Goal: Task Accomplishment & Management: Manage account settings

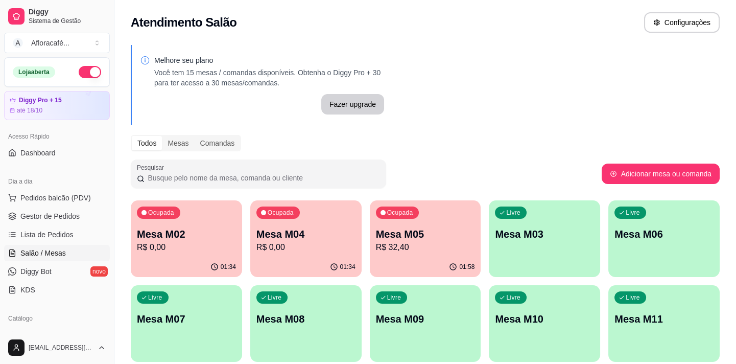
click at [179, 256] on button "Ocupada Mesa M02 R$ 0,00 01:34" at bounding box center [186, 238] width 111 height 77
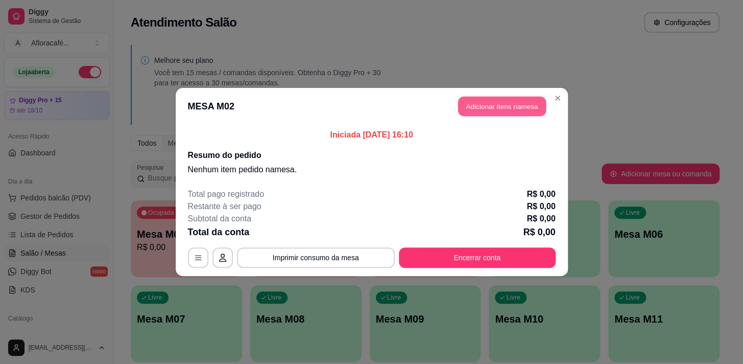
click at [498, 112] on button "Adicionar itens na mesa" at bounding box center [502, 107] width 88 height 20
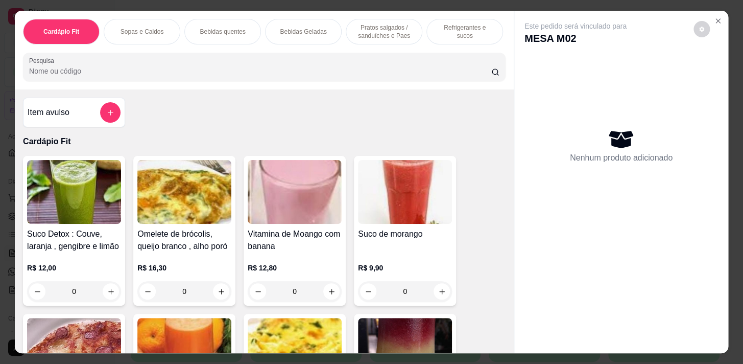
click at [368, 31] on p "Pratos salgados / sanduíches e Paes" at bounding box center [384, 31] width 59 height 16
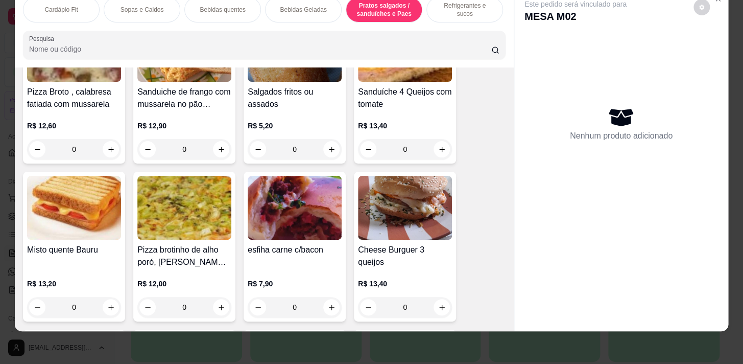
scroll to position [4362, 0]
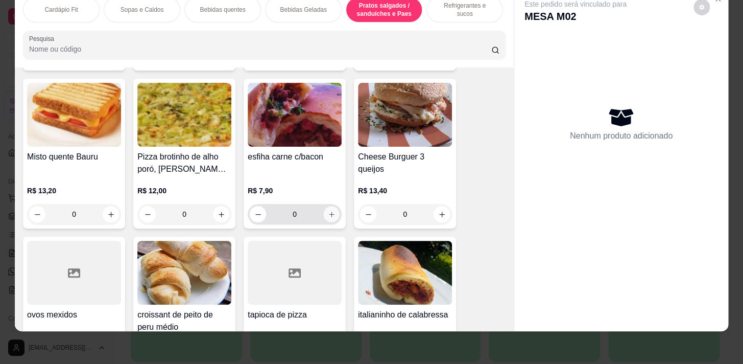
click at [328, 215] on icon "increase-product-quantity" at bounding box center [332, 214] width 8 height 8
type input "1"
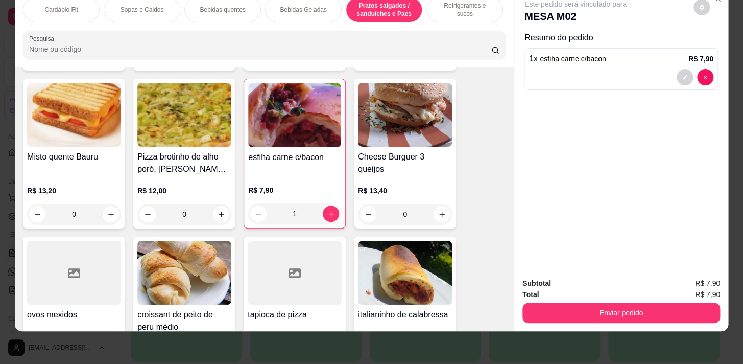
scroll to position [4455, 0]
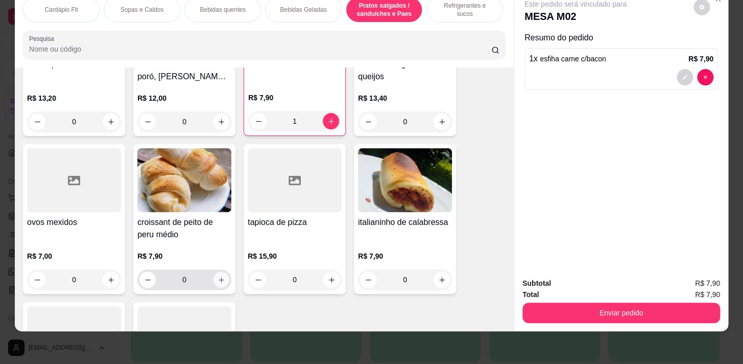
click at [214, 279] on button "increase-product-quantity" at bounding box center [222, 280] width 16 height 16
type input "1"
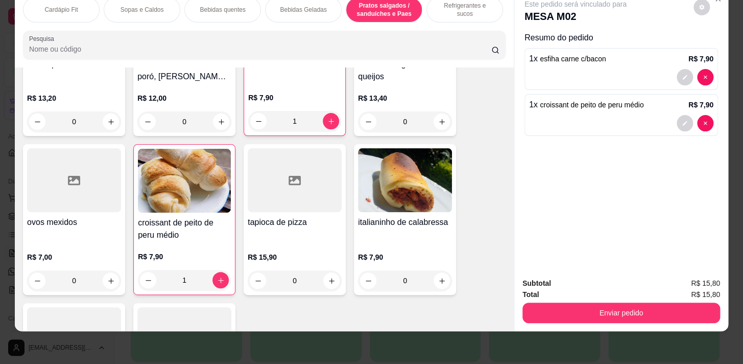
click at [208, 6] on p "Bebidas quentes" at bounding box center [222, 10] width 45 height 8
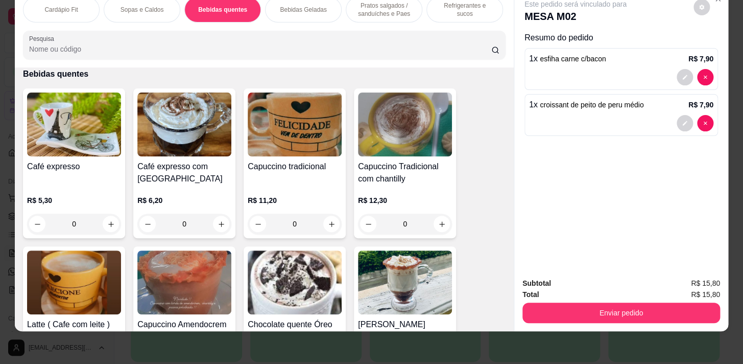
scroll to position [969, 0]
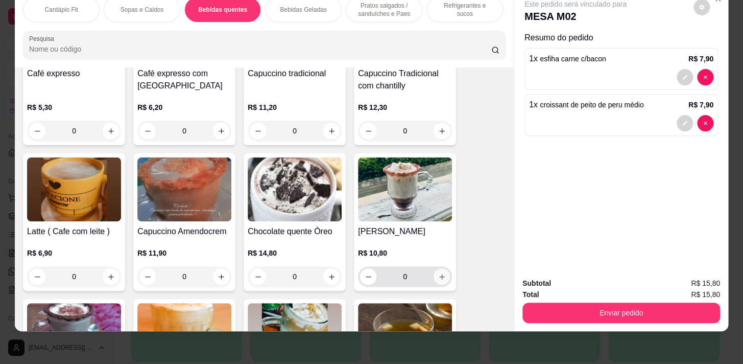
click at [438, 275] on icon "increase-product-quantity" at bounding box center [442, 277] width 8 height 8
type input "1"
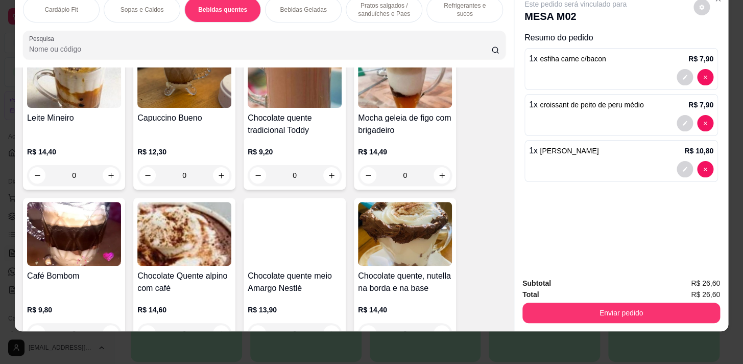
scroll to position [1433, 0]
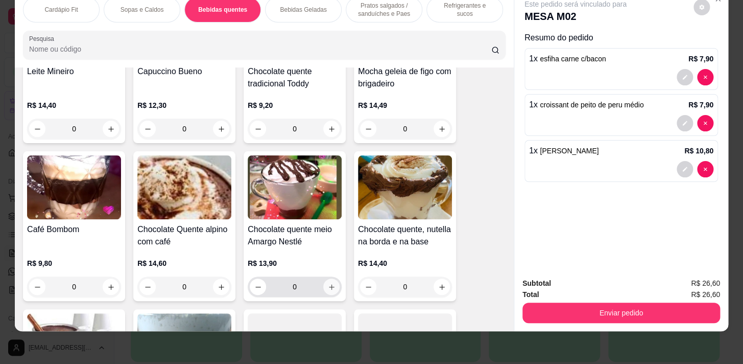
click at [331, 285] on icon "increase-product-quantity" at bounding box center [332, 287] width 8 height 8
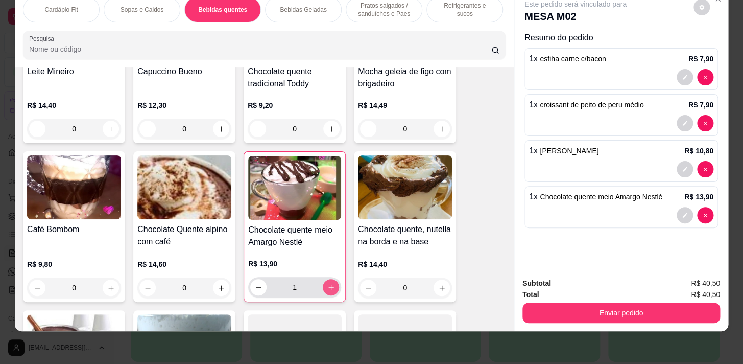
type input "1"
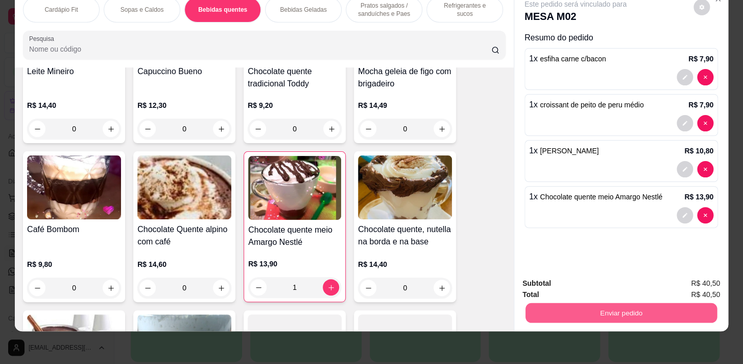
click at [532, 304] on button "Enviar pedido" at bounding box center [622, 312] width 192 height 20
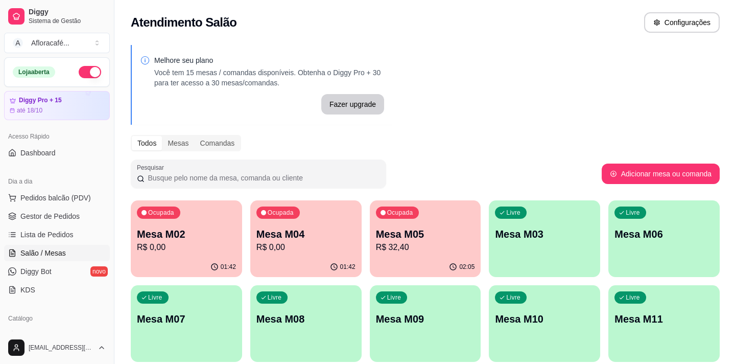
click at [172, 253] on div "Ocupada Mesa M02 R$ 0,00" at bounding box center [186, 228] width 111 height 57
click at [282, 229] on p "Mesa M04" at bounding box center [306, 234] width 96 height 14
click at [417, 229] on p "Mesa M05" at bounding box center [425, 234] width 99 height 14
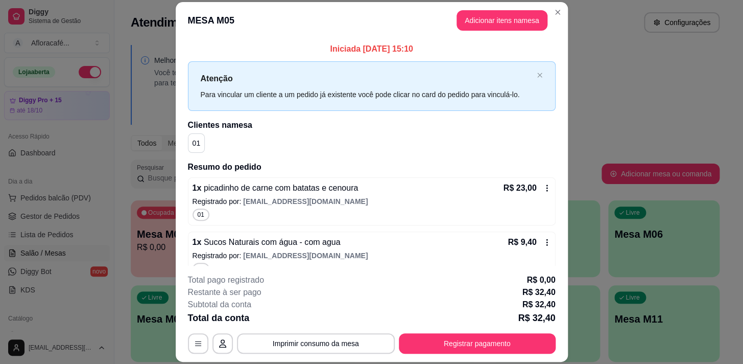
scroll to position [17, 0]
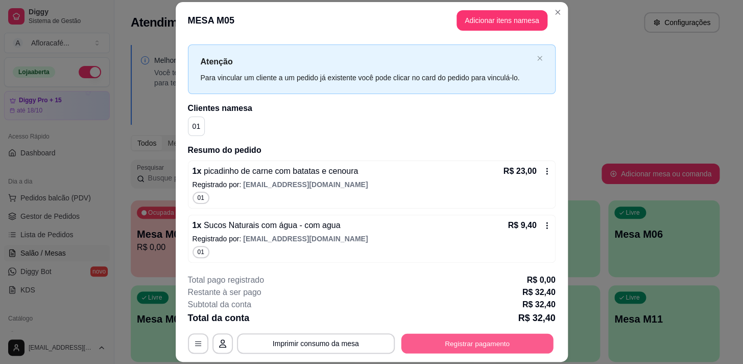
click at [470, 346] on button "Registrar pagamento" at bounding box center [477, 344] width 152 height 20
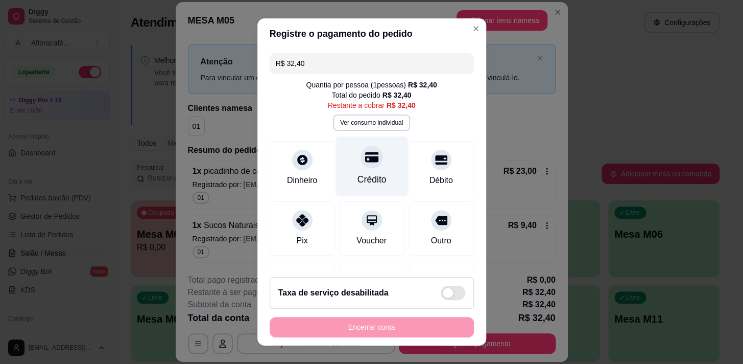
click at [359, 172] on div "Crédito" at bounding box center [372, 166] width 72 height 60
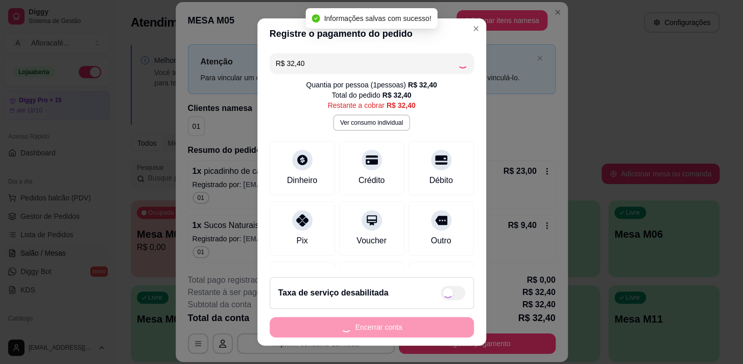
type input "R$ 0,00"
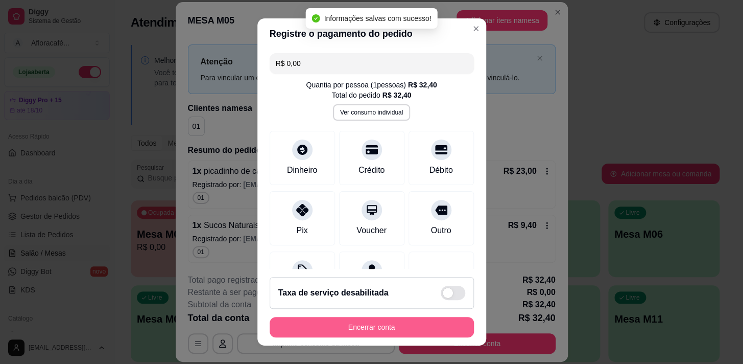
click at [379, 327] on button "Encerrar conta" at bounding box center [372, 327] width 204 height 20
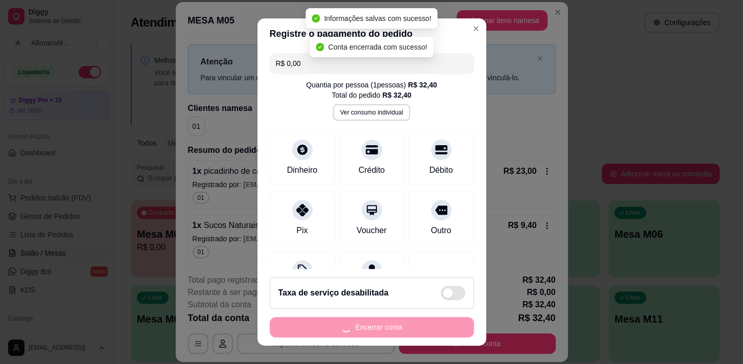
scroll to position [0, 0]
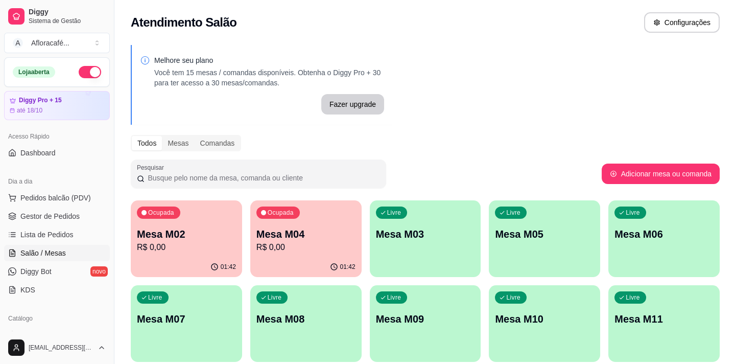
click at [189, 245] on p "R$ 0,00" at bounding box center [186, 247] width 99 height 12
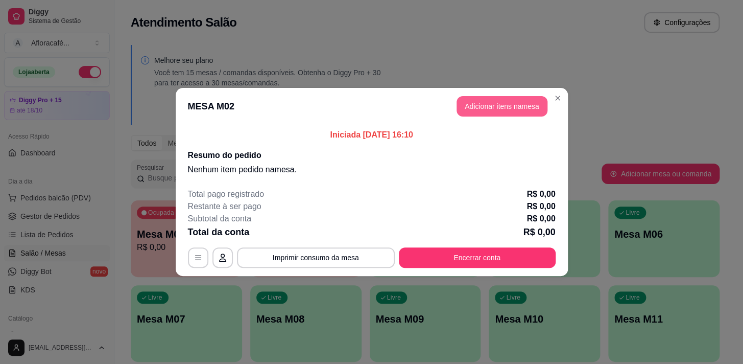
click at [507, 106] on button "Adicionar itens na mesa" at bounding box center [502, 106] width 91 height 20
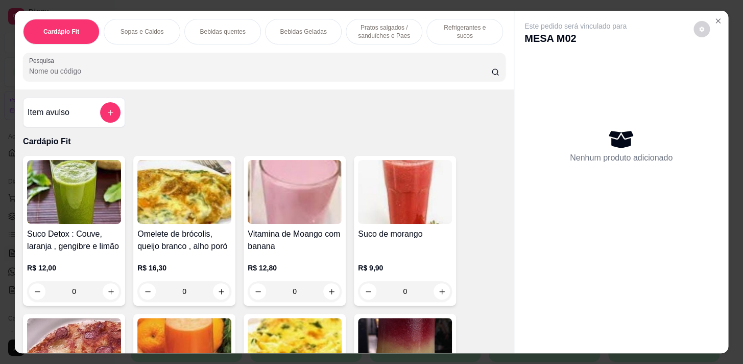
click at [207, 28] on p "Bebidas quentes" at bounding box center [222, 32] width 45 height 8
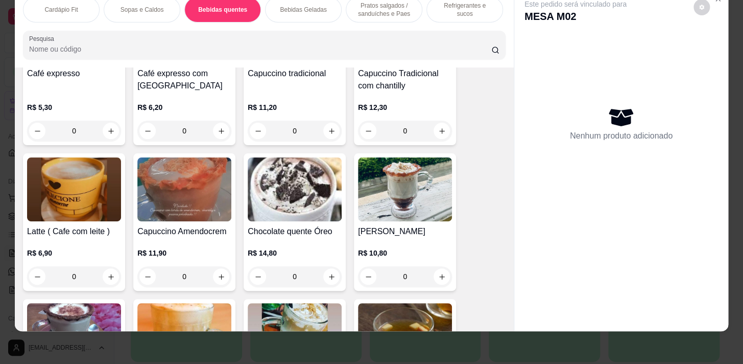
scroll to position [1015, 0]
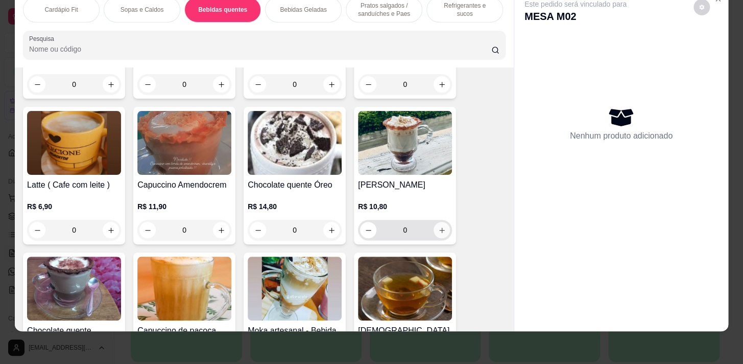
click at [439, 229] on icon "increase-product-quantity" at bounding box center [442, 230] width 8 height 8
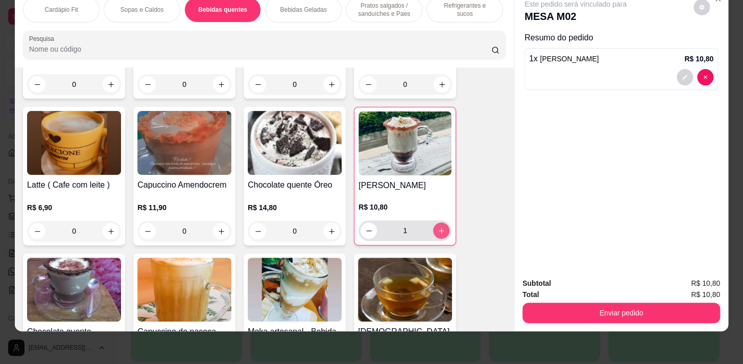
type input "1"
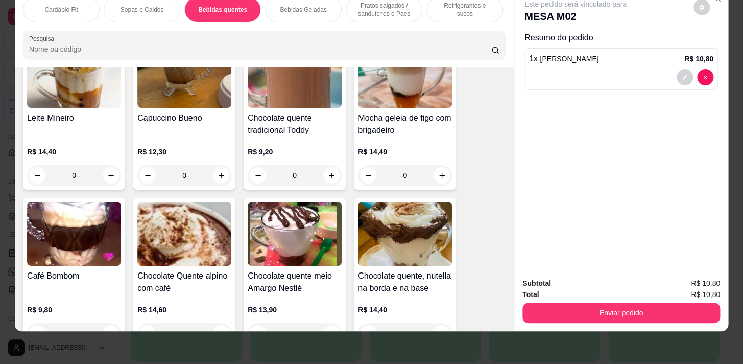
scroll to position [1433, 0]
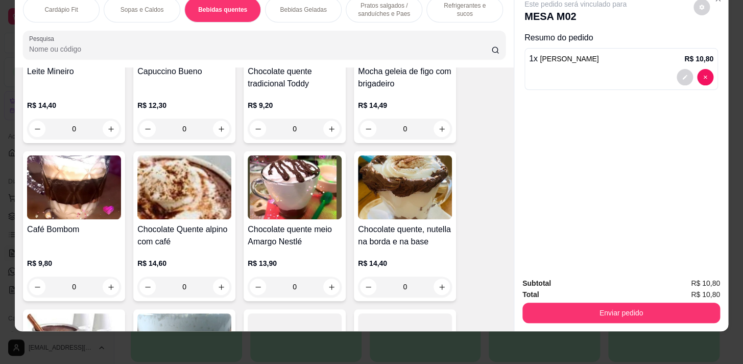
click at [438, 284] on div "0" at bounding box center [405, 286] width 94 height 20
click at [328, 281] on button "increase-product-quantity" at bounding box center [332, 287] width 16 height 16
type input "1"
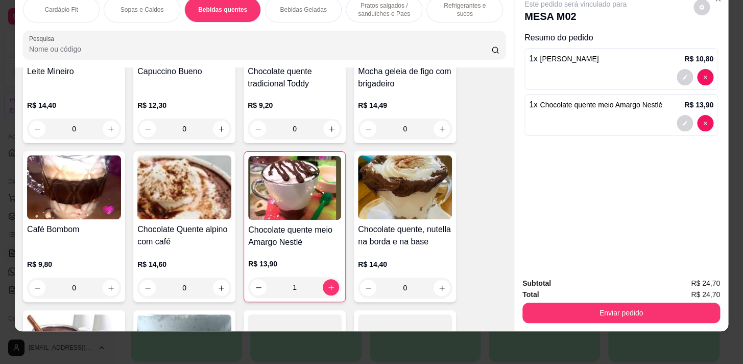
click at [373, 8] on p "Pratos salgados / sanduíches e Paes" at bounding box center [384, 10] width 59 height 16
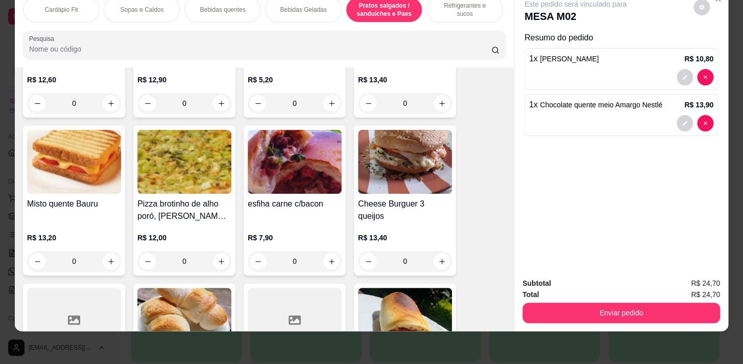
scroll to position [4364, 0]
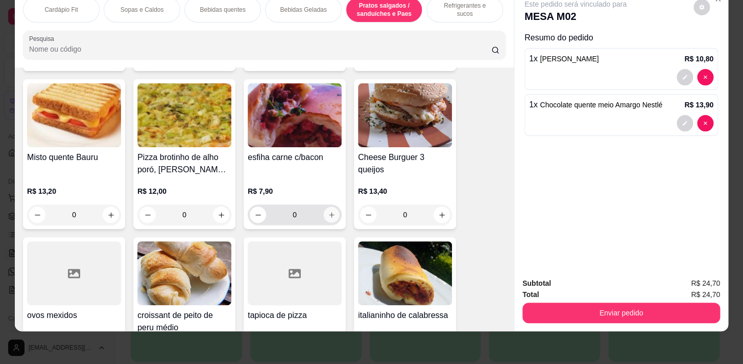
click at [328, 214] on icon "increase-product-quantity" at bounding box center [332, 215] width 8 height 8
type input "1"
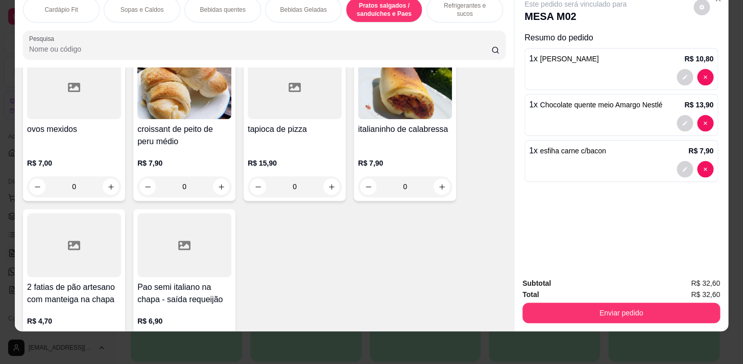
scroll to position [4503, 0]
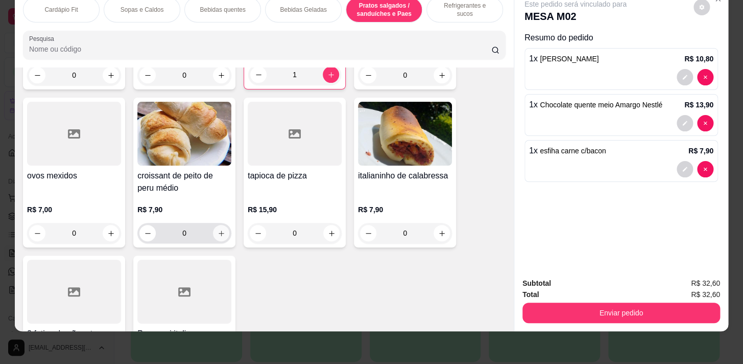
click at [219, 231] on icon "increase-product-quantity" at bounding box center [222, 233] width 6 height 6
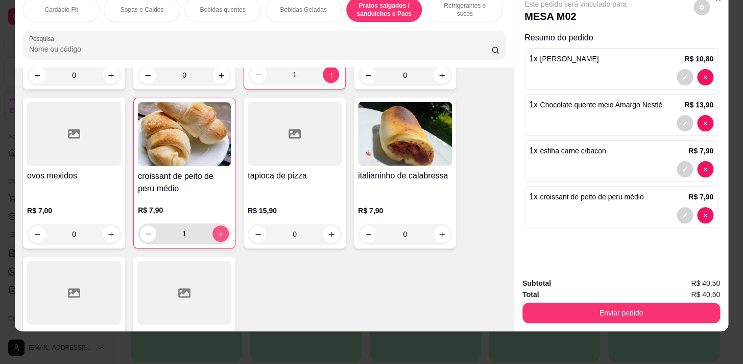
type input "1"
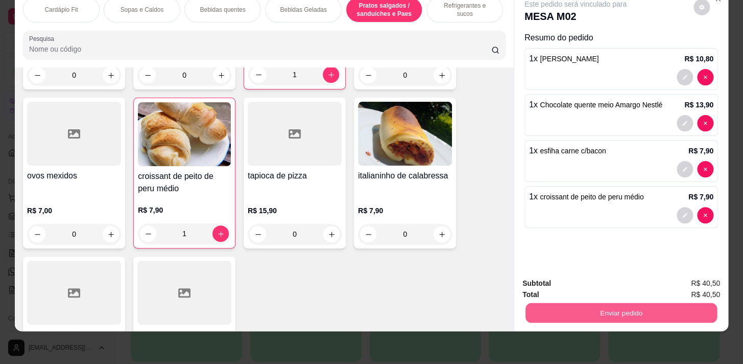
click at [594, 302] on button "Enviar pedido" at bounding box center [622, 312] width 192 height 20
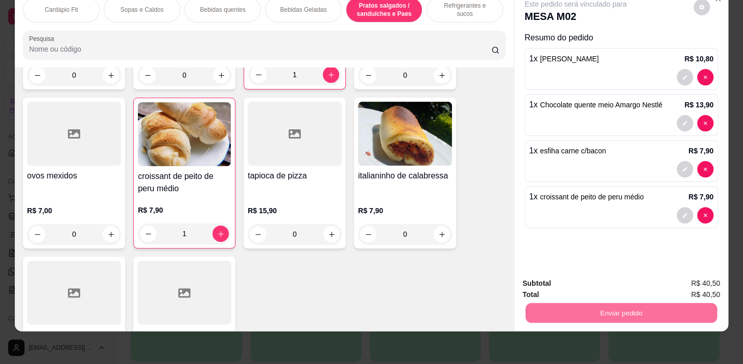
click at [644, 282] on button "Registrar cliente" at bounding box center [625, 280] width 67 height 19
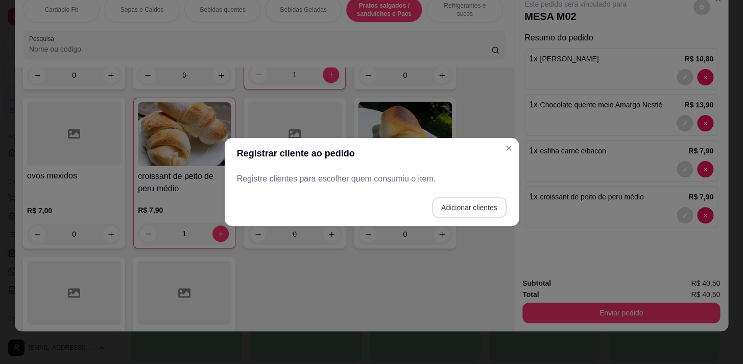
click at [452, 204] on button "Adicionar clientes" at bounding box center [469, 207] width 75 height 20
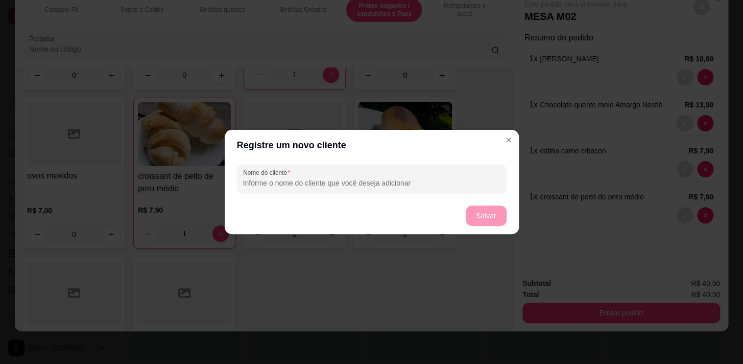
click at [342, 180] on input "Nome do cliente" at bounding box center [371, 183] width 257 height 10
type input "sala de leitura"
click at [488, 214] on button "Salvar" at bounding box center [486, 216] width 40 height 20
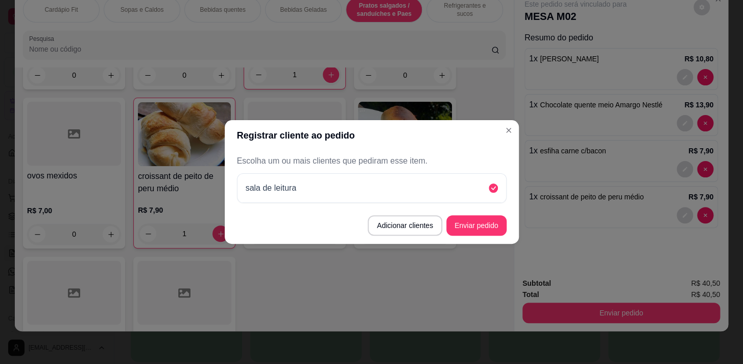
click at [496, 222] on button "Enviar pedido" at bounding box center [476, 225] width 60 height 20
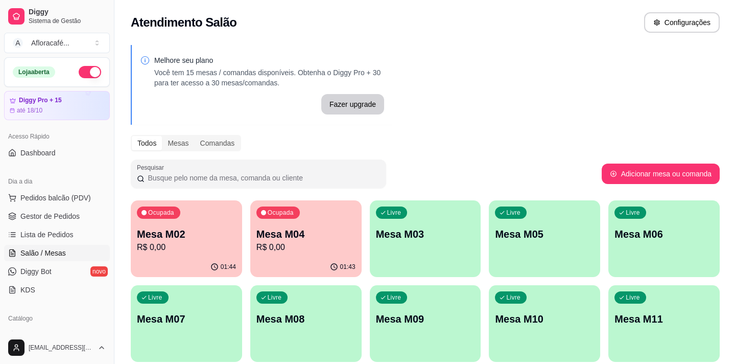
click at [177, 259] on div "01:44" at bounding box center [186, 267] width 111 height 20
click at [322, 258] on div "01:43" at bounding box center [305, 267] width 111 height 20
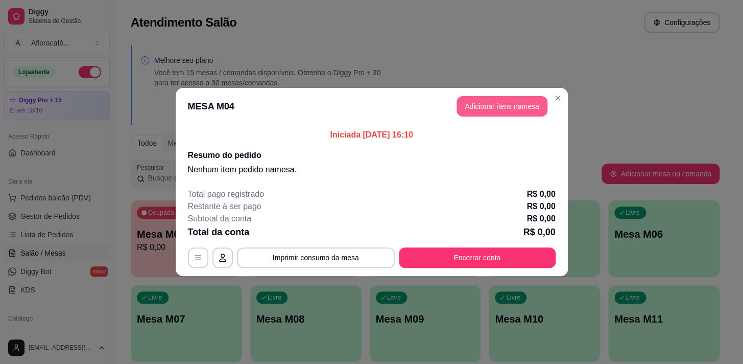
click at [503, 104] on button "Adicionar itens na mesa" at bounding box center [502, 106] width 91 height 20
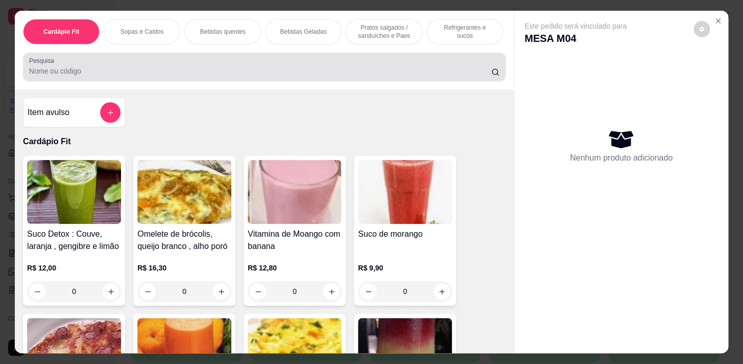
click at [148, 75] on input "Pesquisa" at bounding box center [260, 71] width 462 height 10
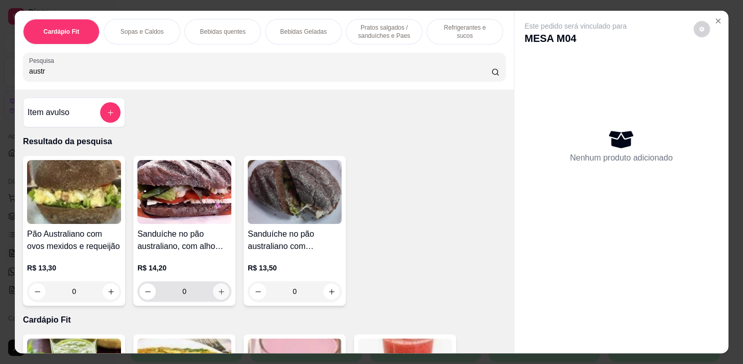
type input "austr"
click at [218, 295] on icon "increase-product-quantity" at bounding box center [222, 292] width 8 height 8
type input "1"
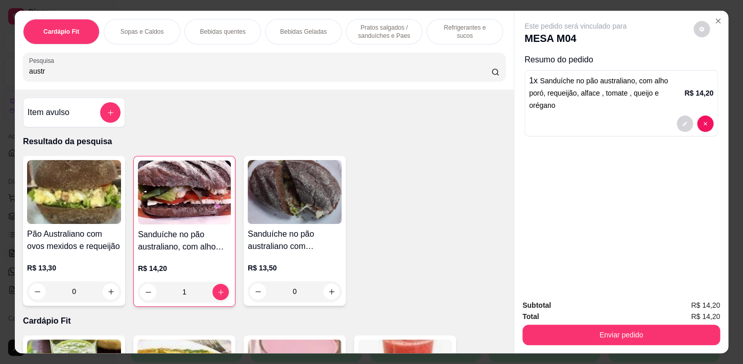
click at [443, 29] on p "Refrigerantes e sucos" at bounding box center [464, 31] width 59 height 16
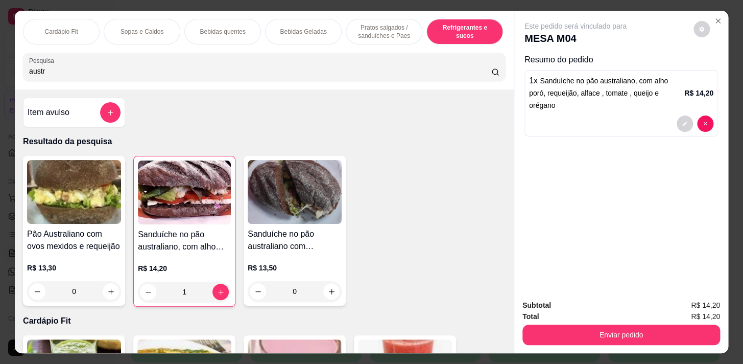
scroll to position [25, 0]
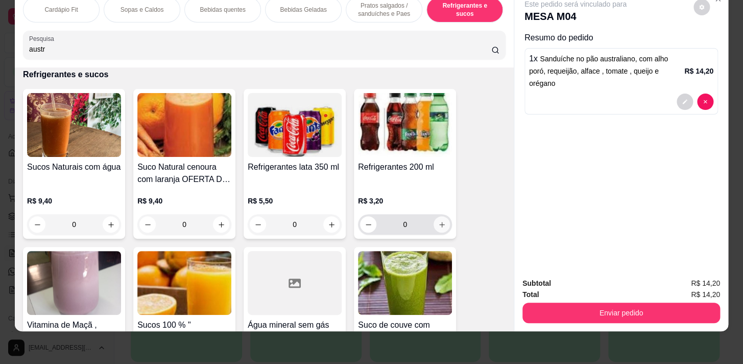
click at [438, 221] on icon "increase-product-quantity" at bounding box center [442, 225] width 8 height 8
type input "1"
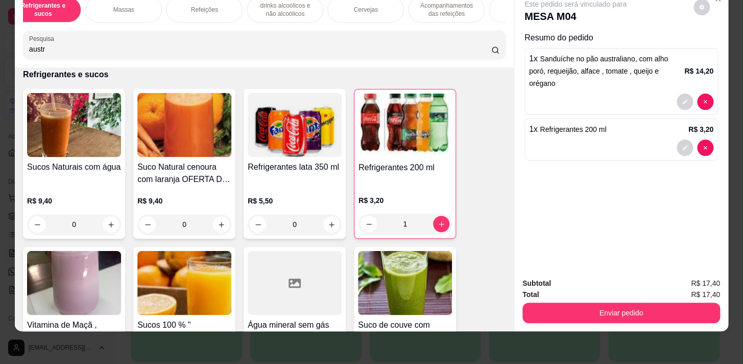
scroll to position [0, 562]
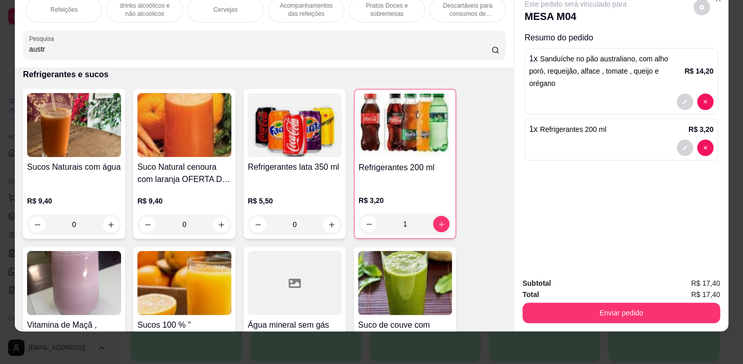
click at [394, 5] on p "Pratos Doces e sobremesas" at bounding box center [386, 10] width 59 height 16
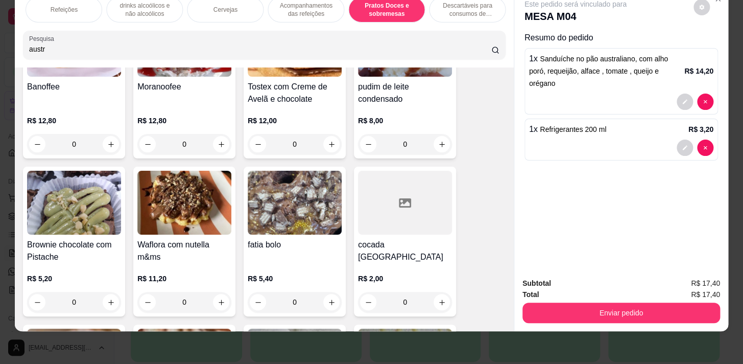
scroll to position [8331, 0]
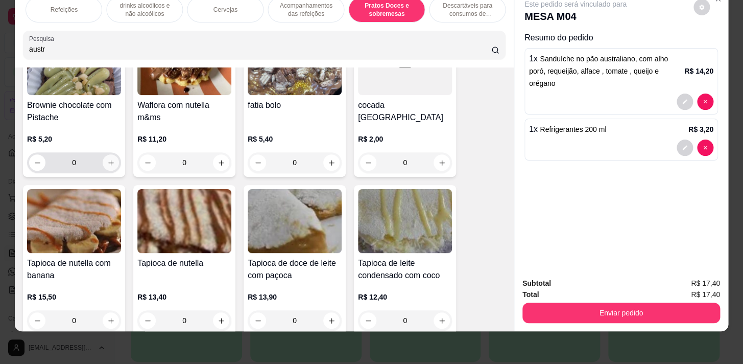
click at [107, 159] on icon "increase-product-quantity" at bounding box center [111, 163] width 8 height 8
type input "1"
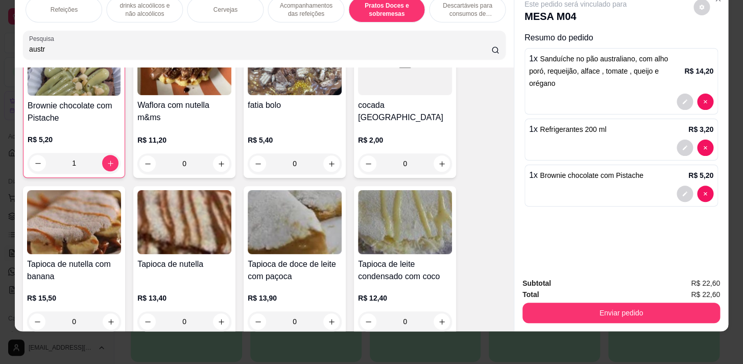
scroll to position [8331, 0]
click at [610, 318] on div "Subtotal R$ 22,60 Total R$ 22,60 Enviar pedido" at bounding box center [621, 300] width 214 height 62
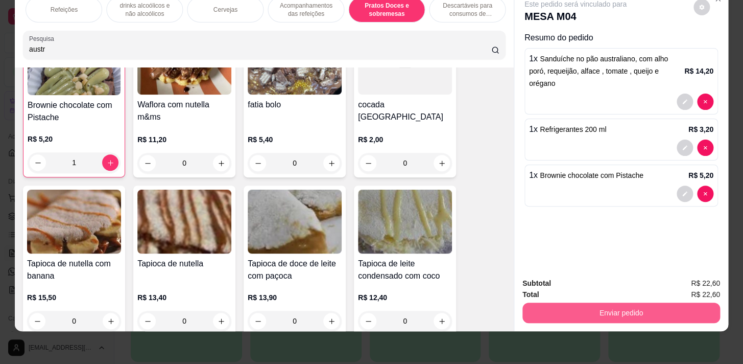
click at [599, 307] on button "Enviar pedido" at bounding box center [622, 312] width 198 height 20
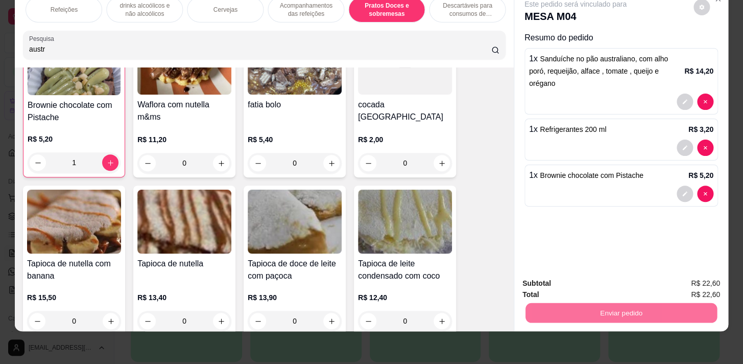
click at [630, 279] on button "Registrar cliente" at bounding box center [625, 280] width 65 height 19
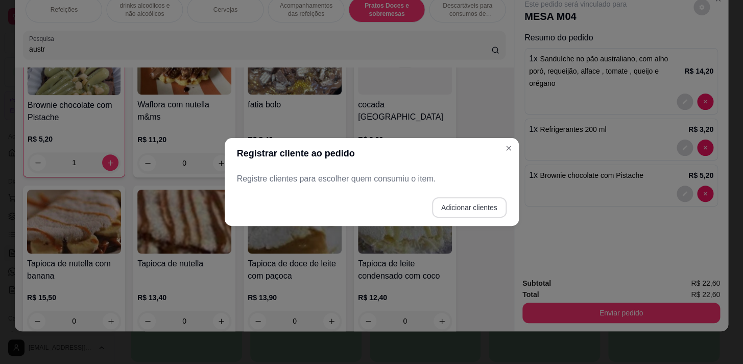
click at [485, 207] on button "Adicionar clientes" at bounding box center [469, 207] width 75 height 20
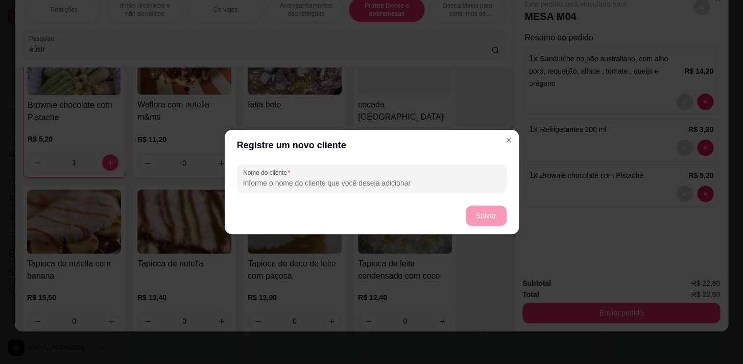
click at [408, 185] on input "Nome do cliente" at bounding box center [371, 183] width 257 height 10
type input "bia"
click at [490, 216] on button "Salvar" at bounding box center [486, 216] width 40 height 20
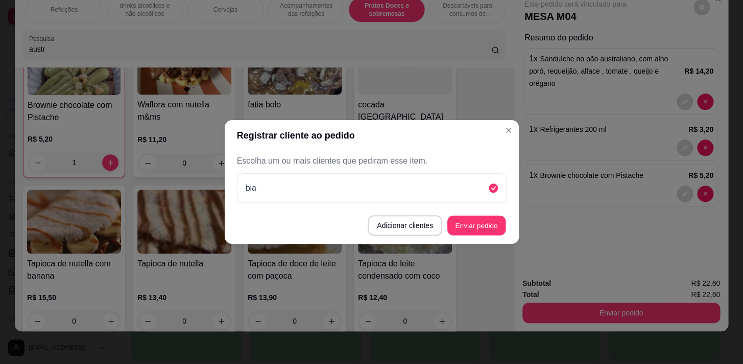
click at [494, 221] on button "Enviar pedido" at bounding box center [477, 226] width 58 height 20
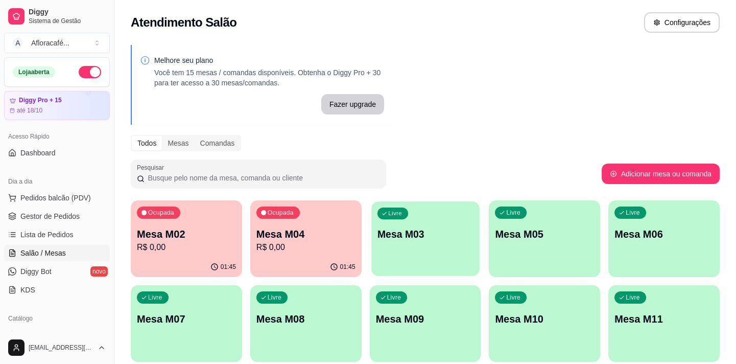
click at [406, 255] on div "Livre Mesa M03" at bounding box center [425, 232] width 108 height 62
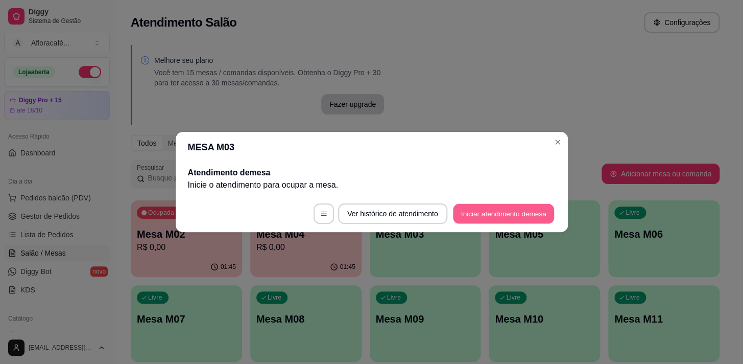
click at [494, 213] on button "Iniciar atendimento de mesa" at bounding box center [503, 214] width 101 height 20
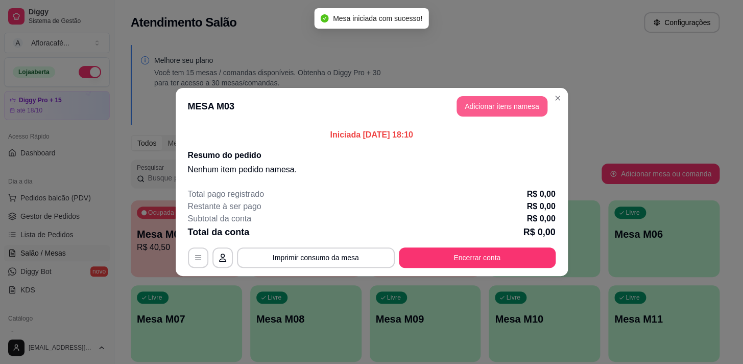
click at [487, 109] on button "Adicionar itens na mesa" at bounding box center [502, 106] width 91 height 20
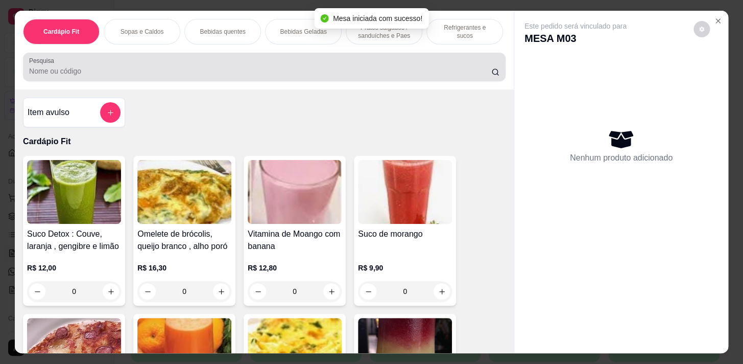
click at [312, 77] on div at bounding box center [264, 67] width 470 height 20
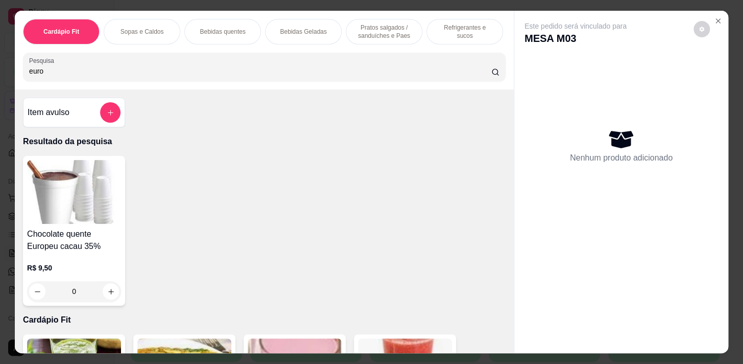
type input "euro"
click at [106, 293] on div "0" at bounding box center [74, 291] width 94 height 20
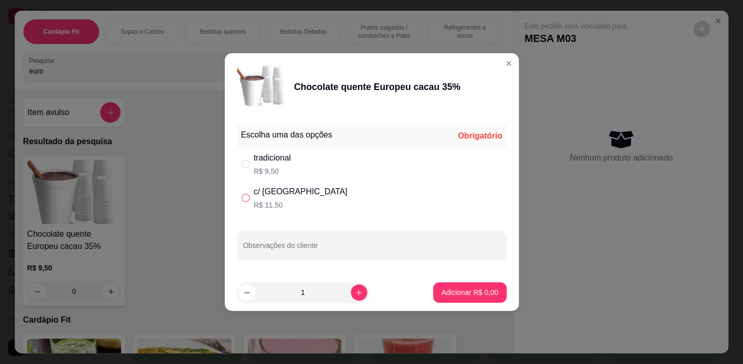
click at [246, 198] on input "" at bounding box center [246, 198] width 8 height 8
radio input "true"
click at [355, 289] on icon "increase-product-quantity" at bounding box center [359, 293] width 8 height 8
type input "2"
click at [476, 291] on p "Adicionar R$ 23,00" at bounding box center [467, 292] width 59 height 10
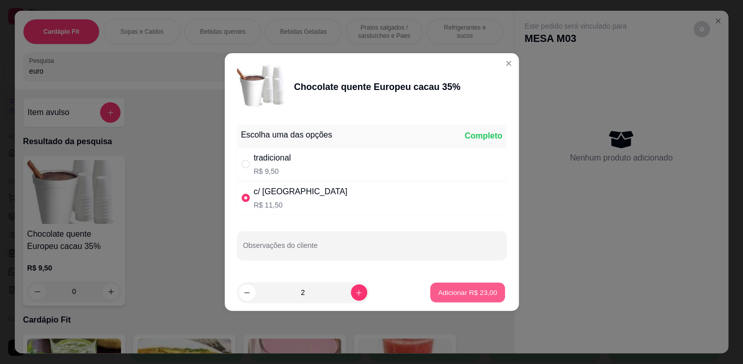
type input "2"
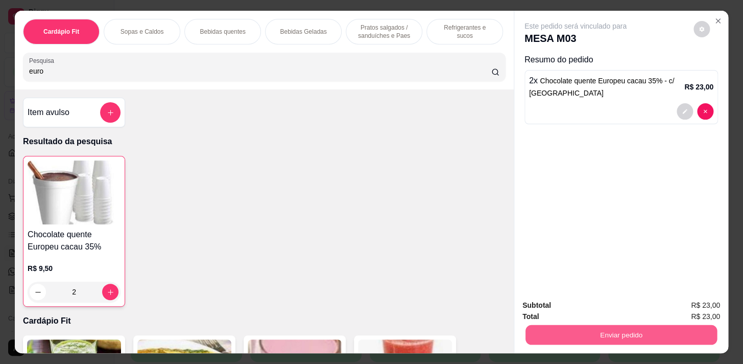
click at [583, 336] on button "Enviar pedido" at bounding box center [622, 334] width 192 height 20
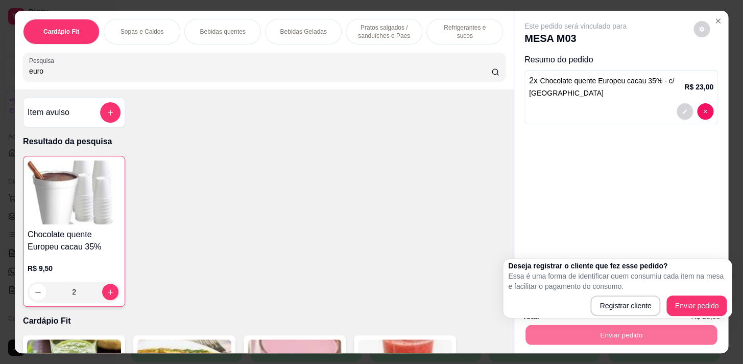
click at [642, 205] on div "Este pedido será vinculado para MESA M03 Resumo do pedido 2 x Chocolate quente …" at bounding box center [621, 151] width 214 height 280
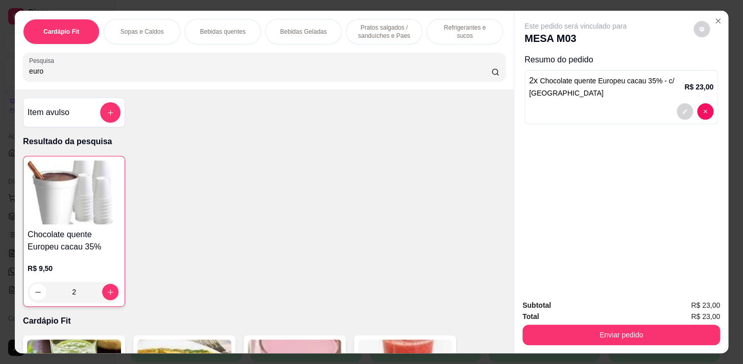
click at [262, 72] on input "euro" at bounding box center [260, 71] width 462 height 10
click at [376, 26] on p "Pratos salgados / sanduíches e Paes" at bounding box center [384, 31] width 59 height 16
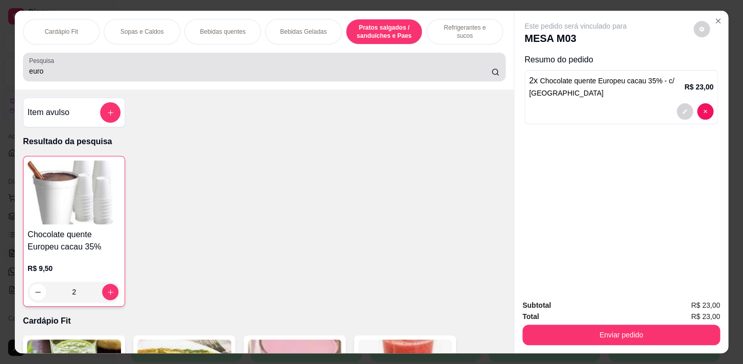
scroll to position [25, 0]
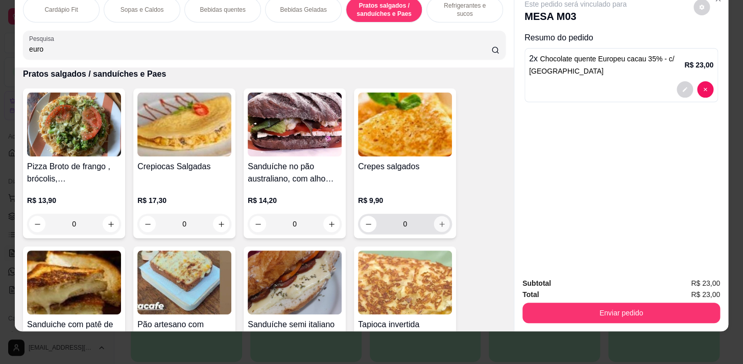
click at [439, 225] on icon "increase-product-quantity" at bounding box center [442, 224] width 8 height 8
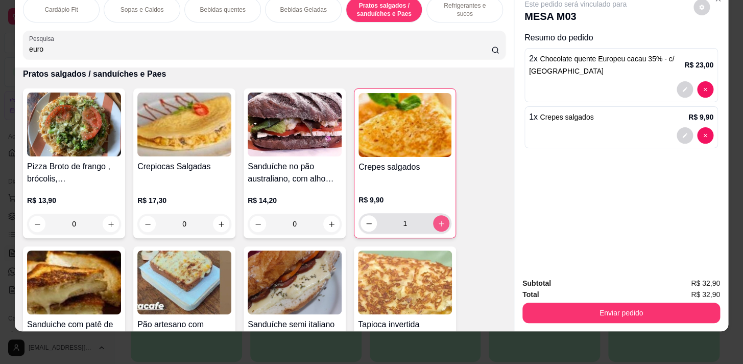
click at [439, 225] on icon "increase-product-quantity" at bounding box center [442, 224] width 8 height 8
type input "2"
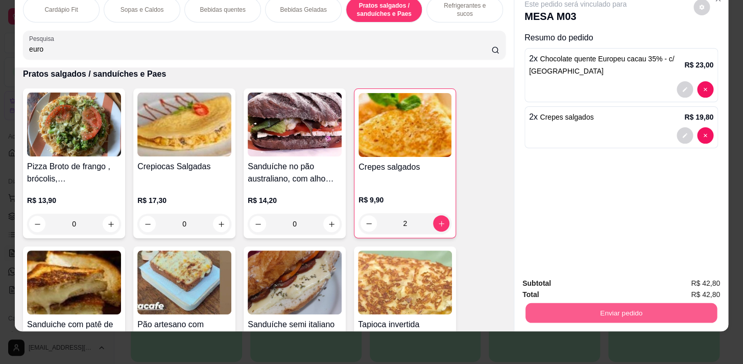
click at [581, 309] on button "Enviar pedido" at bounding box center [622, 312] width 192 height 20
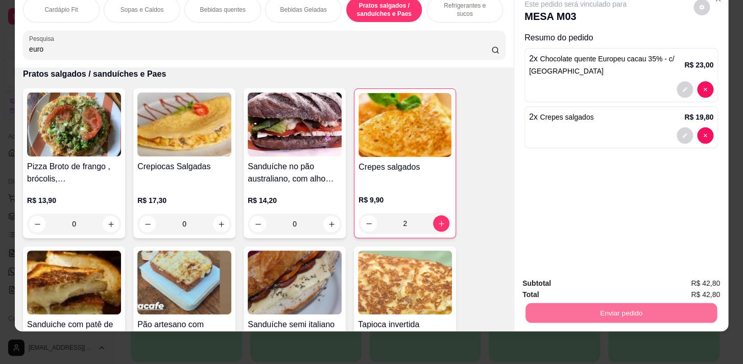
click at [624, 279] on button "Registrar cliente" at bounding box center [625, 280] width 65 height 19
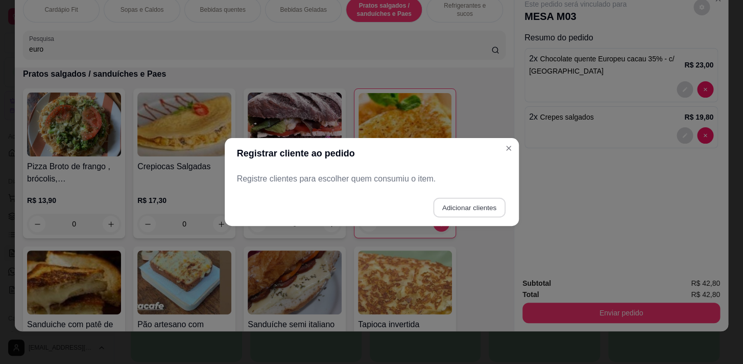
click at [458, 208] on button "Adicionar clientes" at bounding box center [469, 208] width 72 height 20
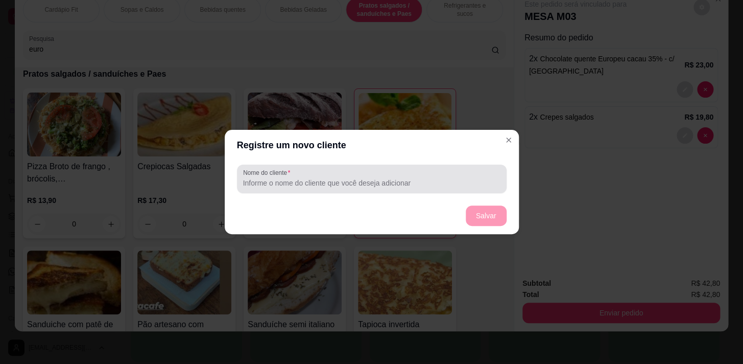
click at [362, 185] on input "Nome do cliente" at bounding box center [371, 183] width 257 height 10
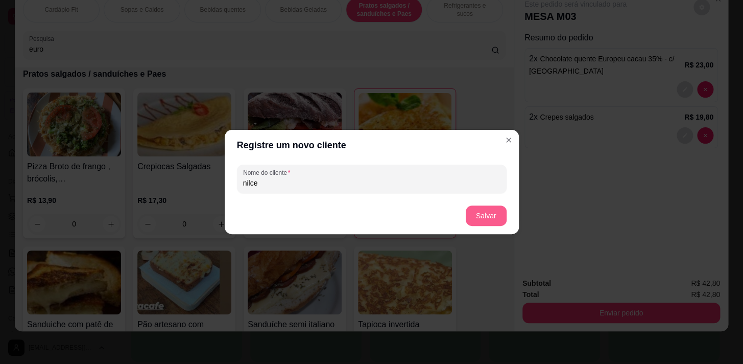
type input "nilce"
click at [489, 213] on button "Salvar" at bounding box center [486, 216] width 40 height 20
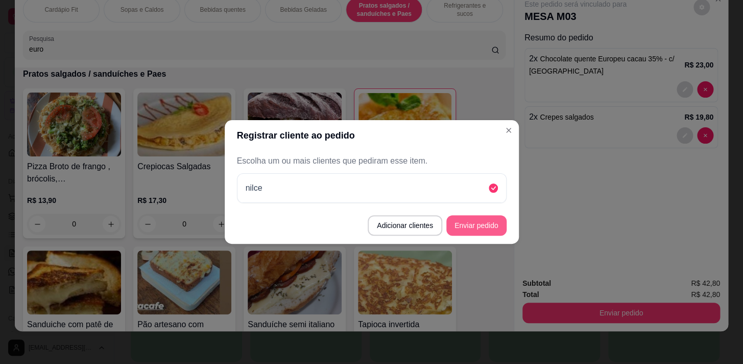
click at [485, 225] on button "Enviar pedido" at bounding box center [476, 225] width 60 height 20
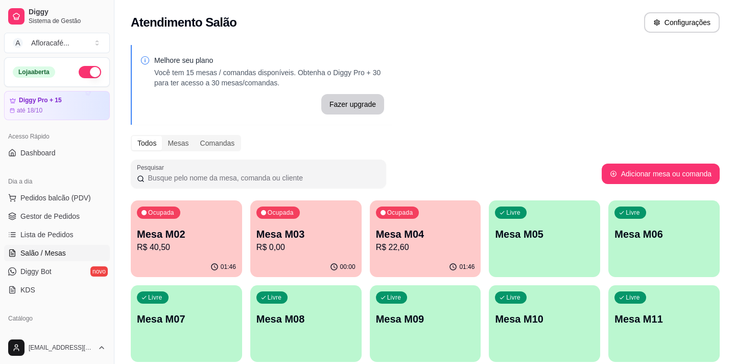
click at [300, 263] on div "00:00" at bounding box center [305, 267] width 111 height 20
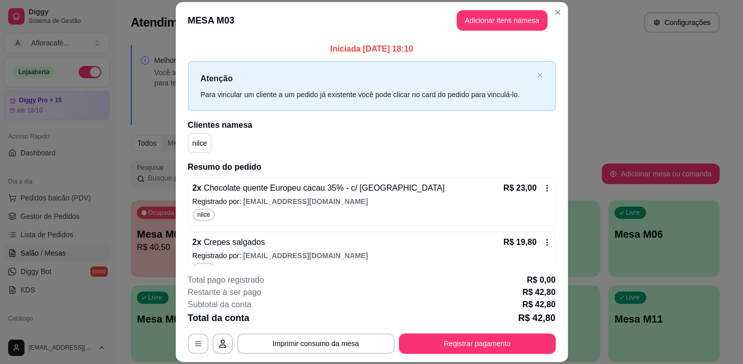
scroll to position [17, 0]
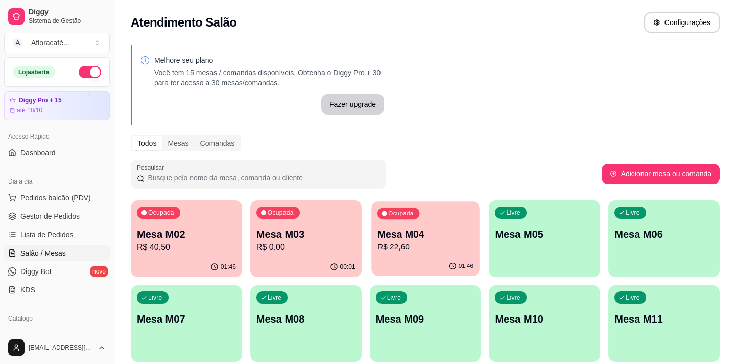
click at [434, 244] on p "R$ 22,60" at bounding box center [426, 247] width 96 height 12
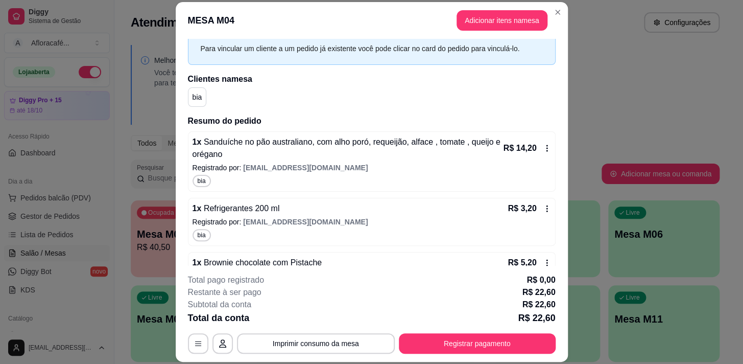
scroll to position [83, 0]
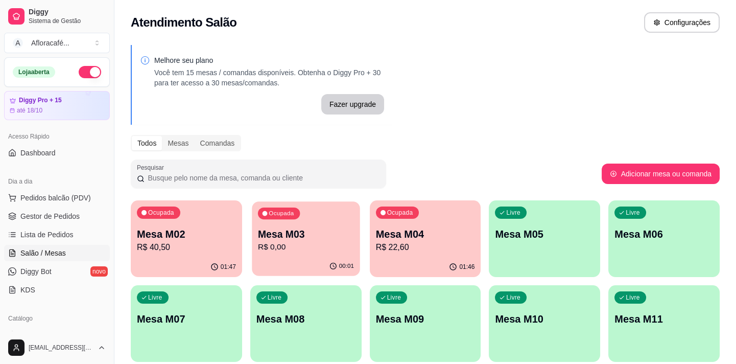
click at [284, 248] on p "R$ 0,00" at bounding box center [306, 247] width 96 height 12
click at [43, 271] on span "Diggy Bot" at bounding box center [35, 271] width 31 height 10
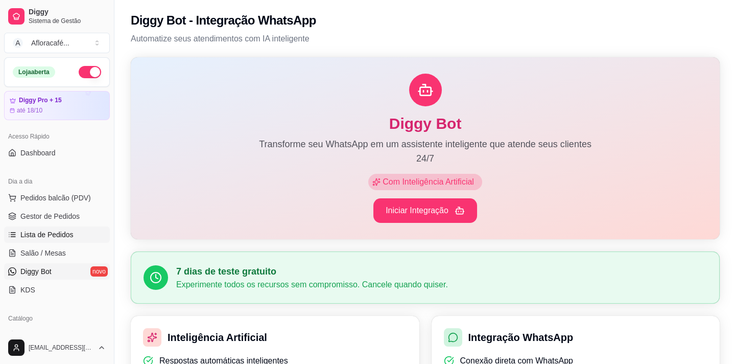
click at [46, 236] on span "Lista de Pedidos" at bounding box center [46, 234] width 53 height 10
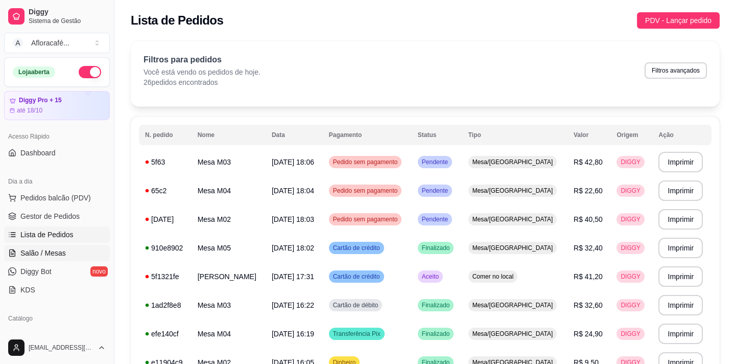
click at [34, 253] on span "Salão / Mesas" at bounding box center [42, 253] width 45 height 10
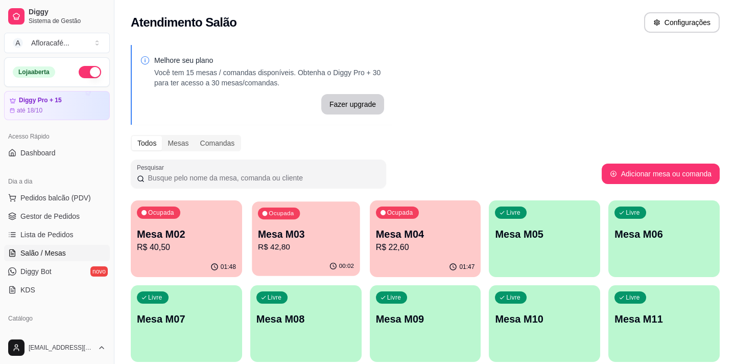
click at [311, 243] on p "R$ 42,80" at bounding box center [306, 247] width 96 height 12
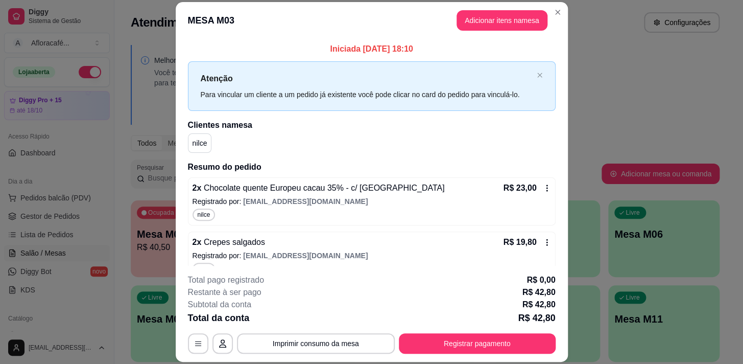
scroll to position [17, 0]
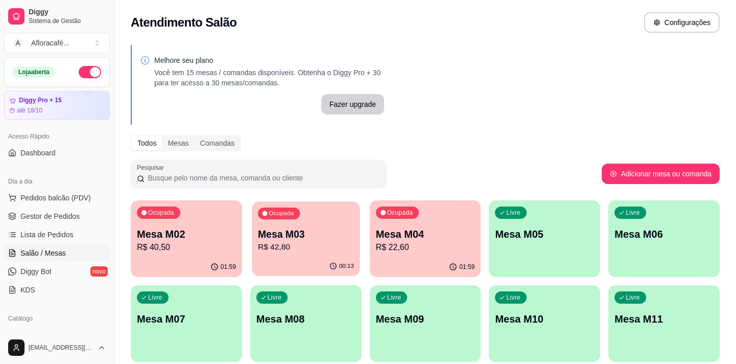
click at [261, 243] on p "R$ 42,80" at bounding box center [306, 247] width 96 height 12
click at [428, 253] on div "Ocupada Mesa M04 R$ 22,60" at bounding box center [425, 228] width 111 height 57
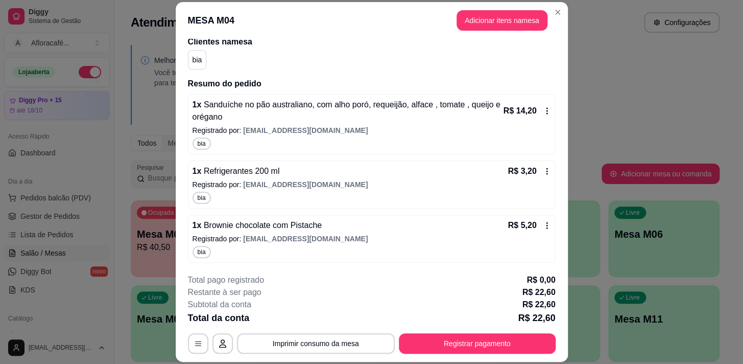
scroll to position [31, 0]
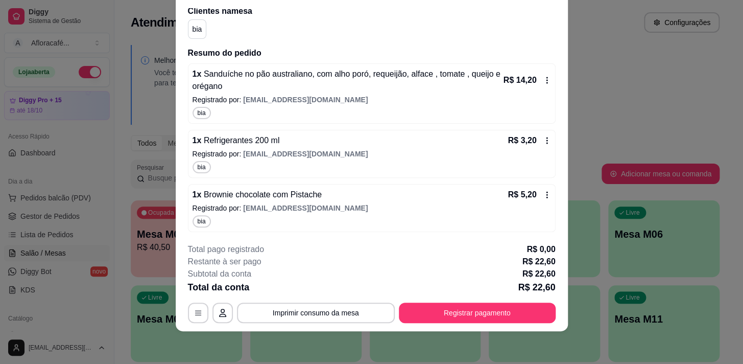
drag, startPoint x: 418, startPoint y: 297, endPoint x: 414, endPoint y: 310, distance: 13.3
click at [416, 303] on div "**********" at bounding box center [372, 283] width 368 height 80
click at [414, 311] on button "Registrar pagamento" at bounding box center [477, 312] width 157 height 20
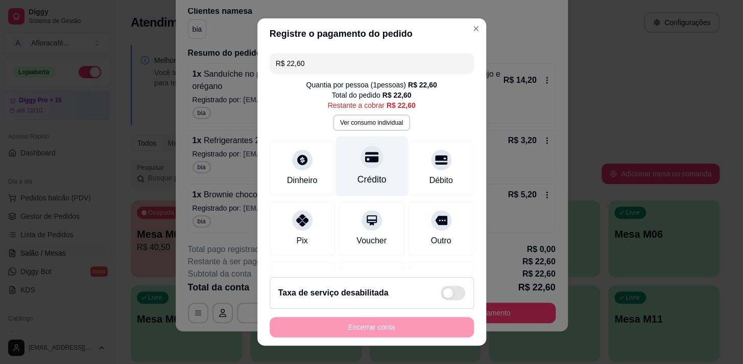
click at [383, 172] on div "Crédito" at bounding box center [372, 166] width 72 height 60
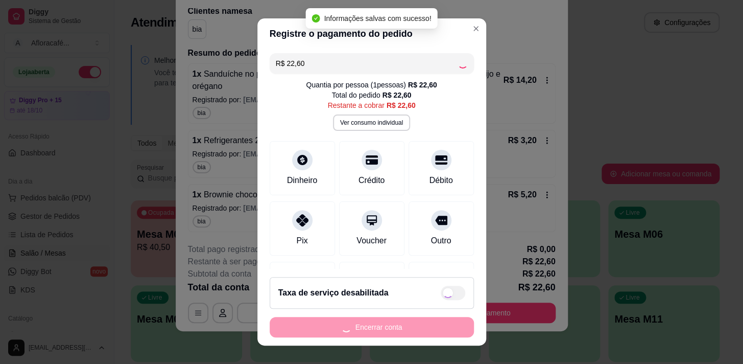
type input "R$ 0,00"
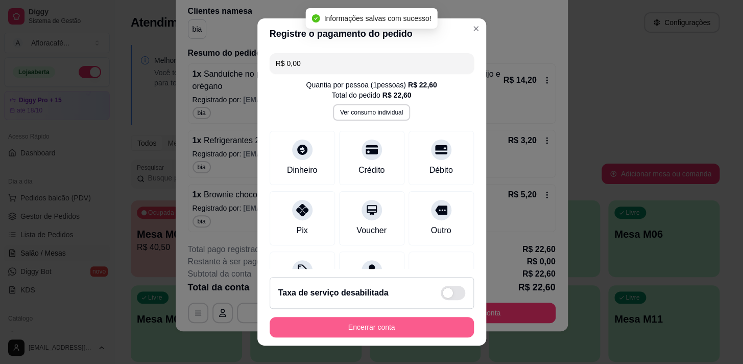
click at [372, 332] on button "Encerrar conta" at bounding box center [372, 327] width 204 height 20
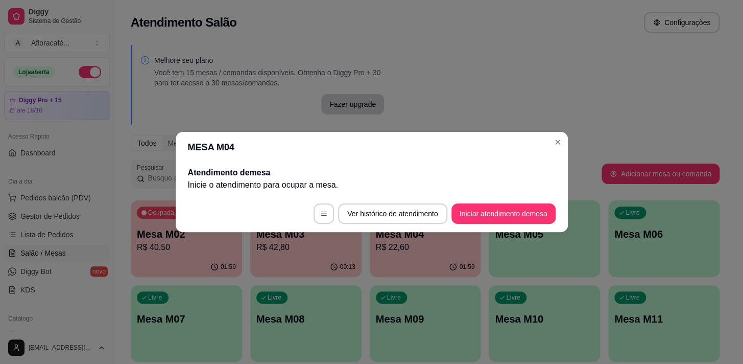
scroll to position [0, 0]
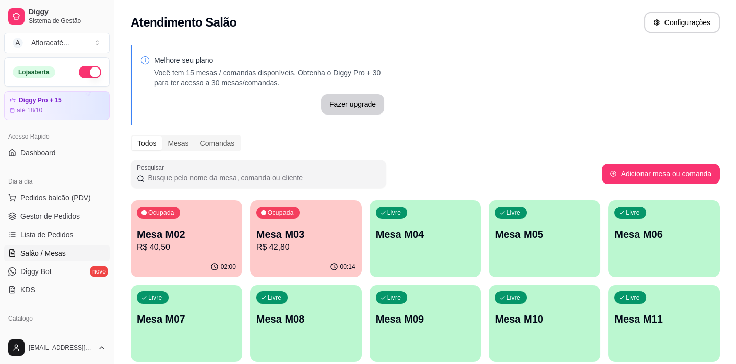
click at [351, 223] on div "Ocupada Mesa M03 R$ 42,80" at bounding box center [305, 228] width 111 height 57
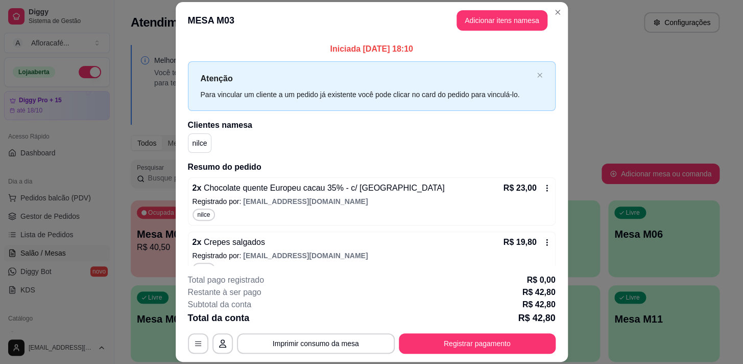
scroll to position [17, 0]
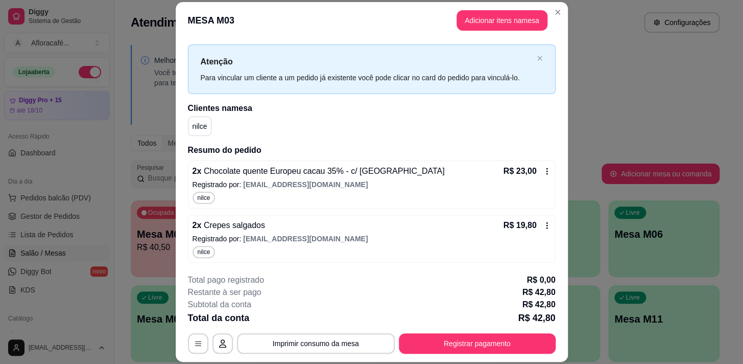
click at [176, 193] on div "Iniciada [DATE] 18:10 Atenção Para vincular um cliente a um pedido já existente…" at bounding box center [372, 152] width 392 height 227
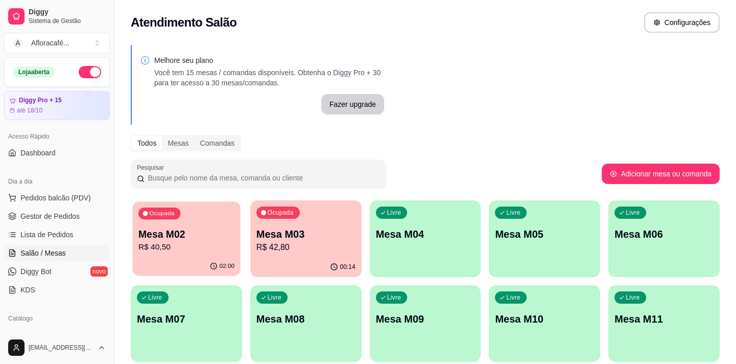
click at [160, 230] on p "Mesa M02" at bounding box center [186, 234] width 96 height 14
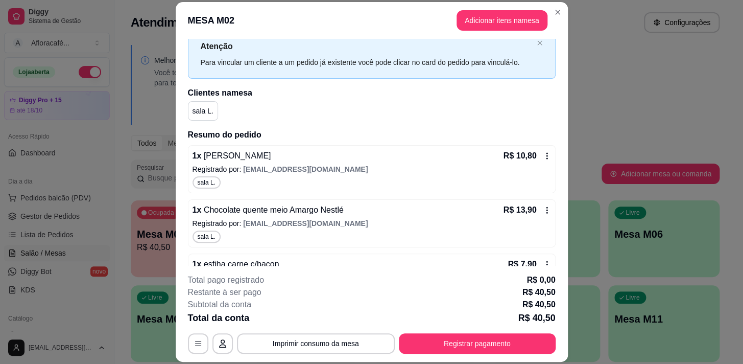
scroll to position [0, 0]
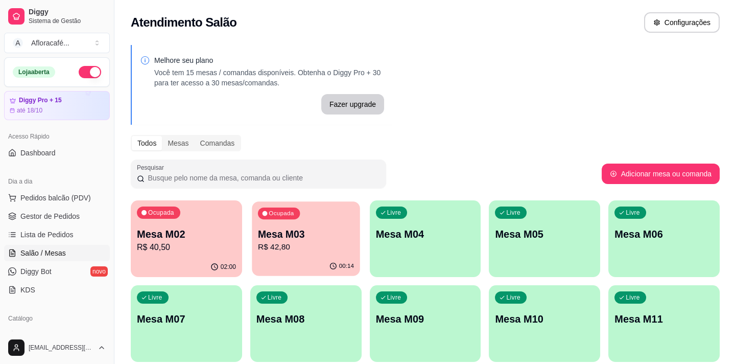
click at [331, 224] on div "Ocupada Mesa M03 R$ 42,80" at bounding box center [306, 228] width 108 height 55
click at [333, 241] on p "R$ 42,80" at bounding box center [306, 247] width 96 height 12
click at [204, 247] on p "R$ 40,50" at bounding box center [186, 247] width 96 height 12
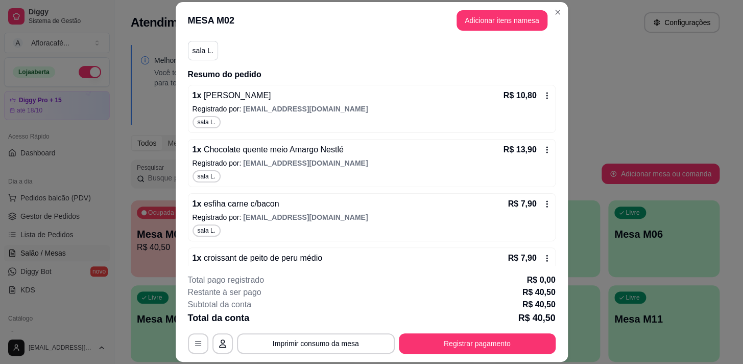
scroll to position [125, 0]
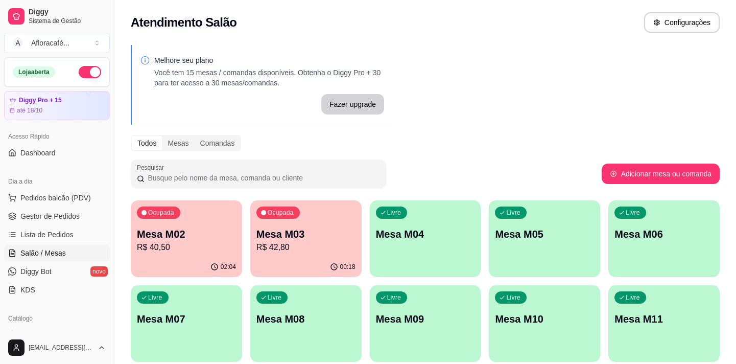
click at [341, 237] on p "Mesa M03" at bounding box center [305, 234] width 99 height 14
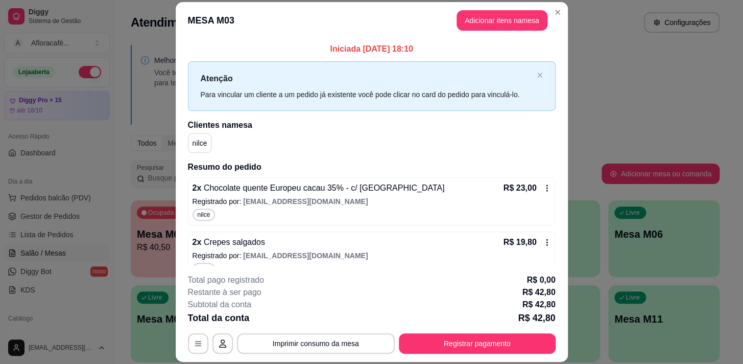
scroll to position [17, 0]
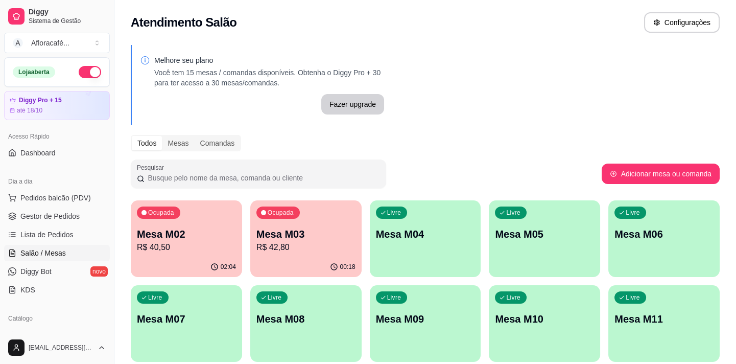
click at [148, 262] on div "02:04" at bounding box center [186, 267] width 111 height 20
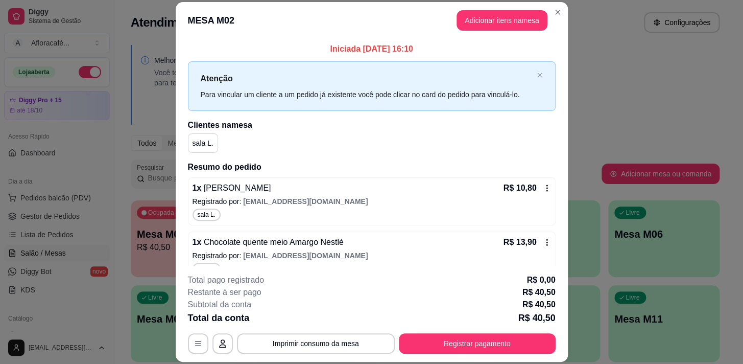
scroll to position [125, 0]
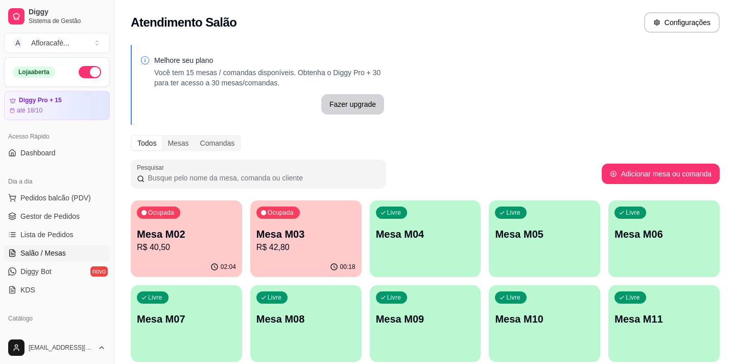
click at [443, 269] on div "button" at bounding box center [425, 271] width 111 height 12
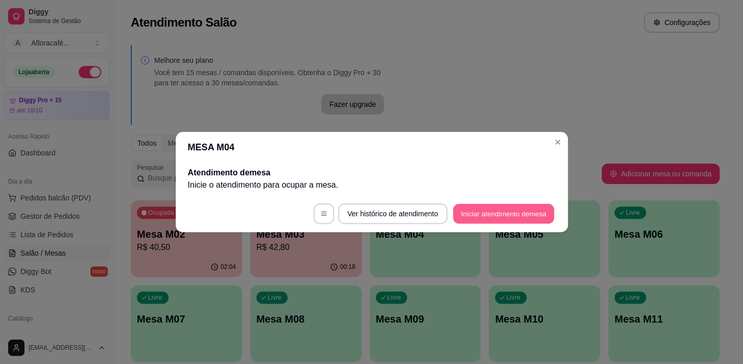
click at [476, 214] on button "Iniciar atendimento de mesa" at bounding box center [503, 214] width 101 height 20
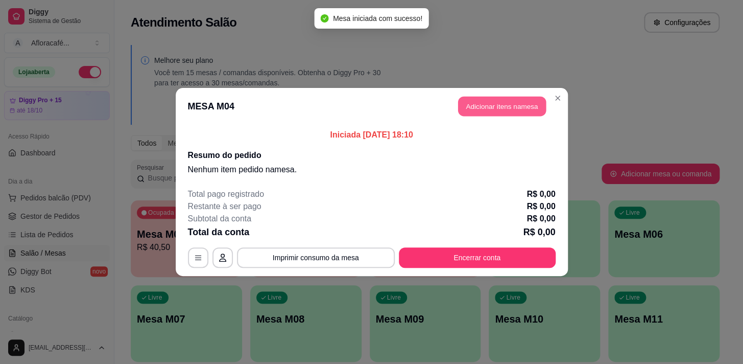
click at [485, 102] on button "Adicionar itens na mesa" at bounding box center [502, 107] width 88 height 20
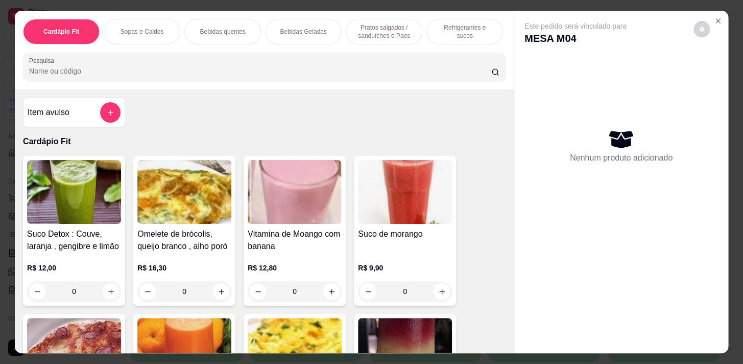
click at [368, 86] on div "Cardápio Fit Sopas e Caldos Bebidas quentes Bebidas Geladas Pratos salgados / s…" at bounding box center [264, 50] width 499 height 79
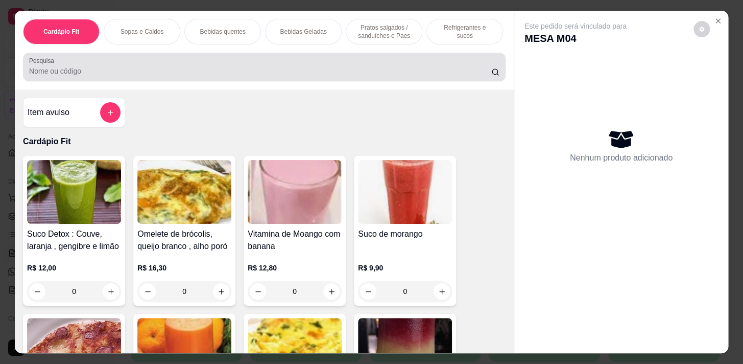
click at [371, 63] on div at bounding box center [264, 67] width 470 height 20
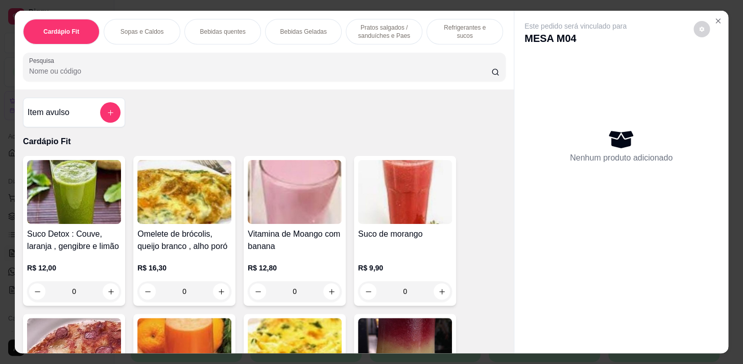
drag, startPoint x: 376, startPoint y: 26, endPoint x: 364, endPoint y: 22, distance: 13.1
click at [376, 26] on p "Pratos salgados / sanduíches e Paes" at bounding box center [384, 31] width 59 height 16
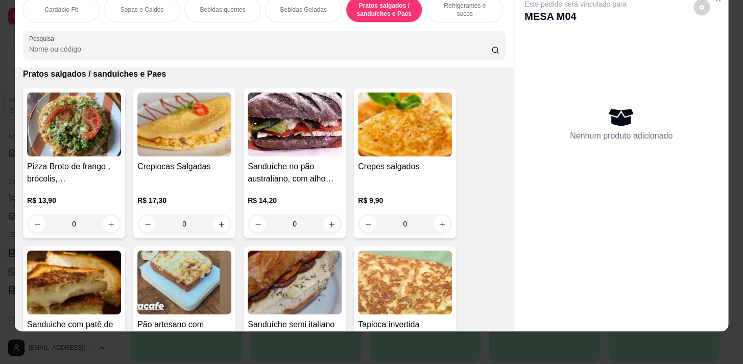
scroll to position [3340, 0]
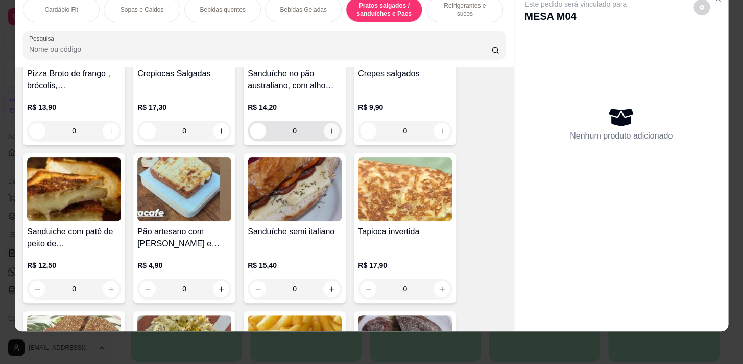
click at [328, 128] on icon "increase-product-quantity" at bounding box center [332, 131] width 8 height 8
type input "1"
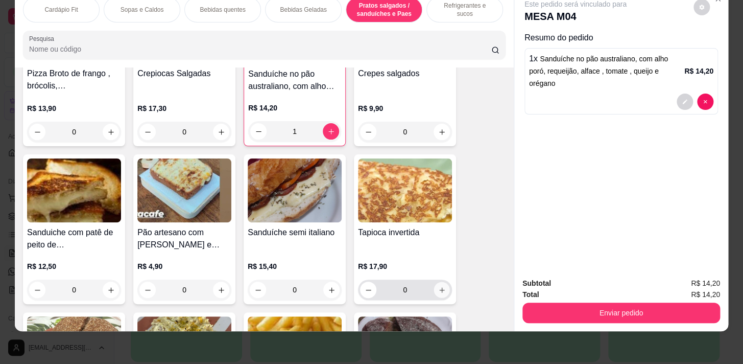
click at [438, 289] on icon "increase-product-quantity" at bounding box center [442, 290] width 8 height 8
type input "1"
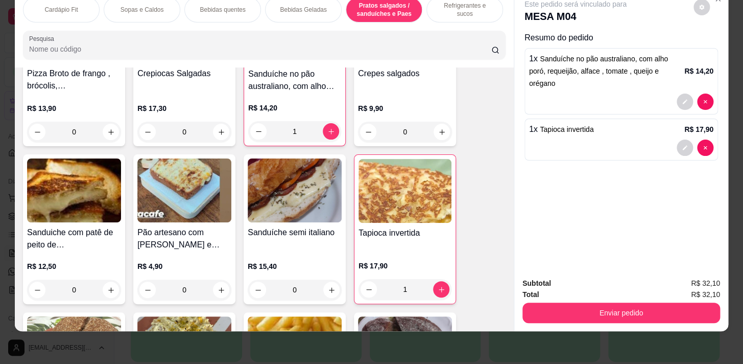
click at [203, 10] on div "Bebidas quentes" at bounding box center [222, 10] width 77 height 26
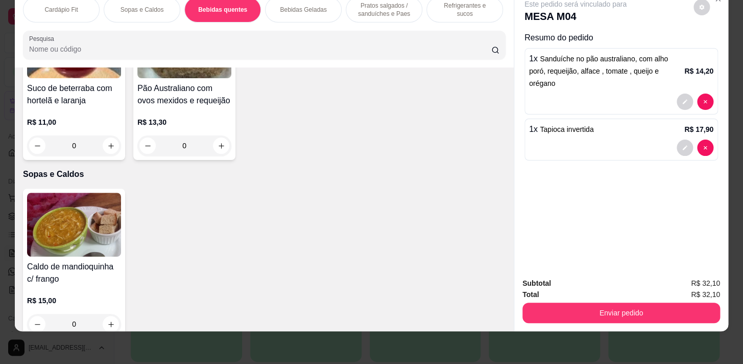
scroll to position [225, 0]
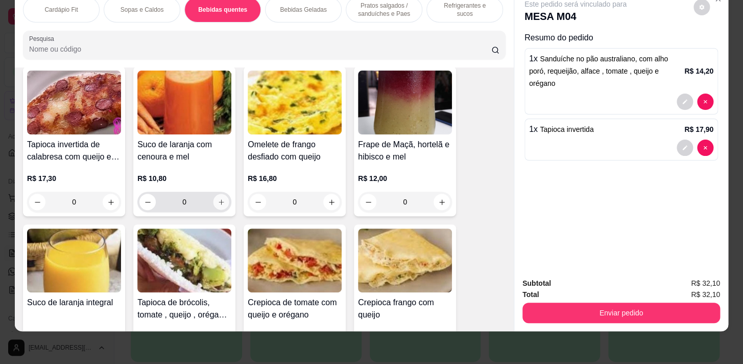
click at [218, 203] on icon "increase-product-quantity" at bounding box center [222, 202] width 8 height 8
type input "1"
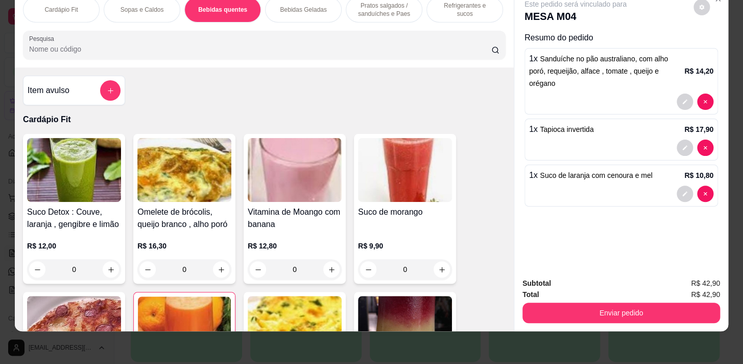
scroll to position [0, 0]
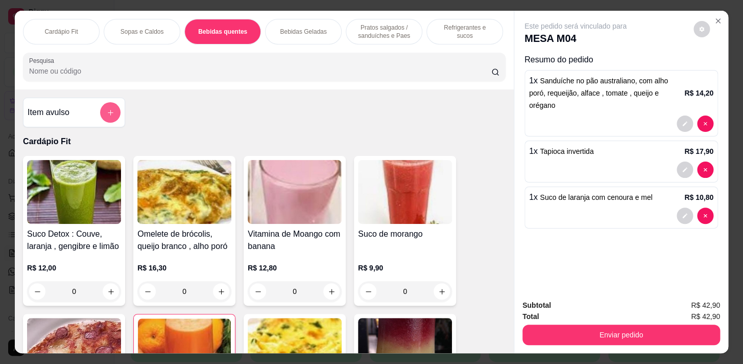
click at [113, 114] on button "add-separate-item" at bounding box center [110, 112] width 20 height 20
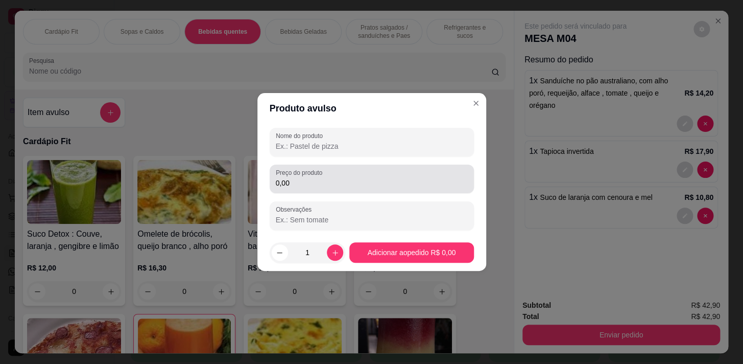
click at [378, 173] on div "0,00" at bounding box center [372, 179] width 192 height 20
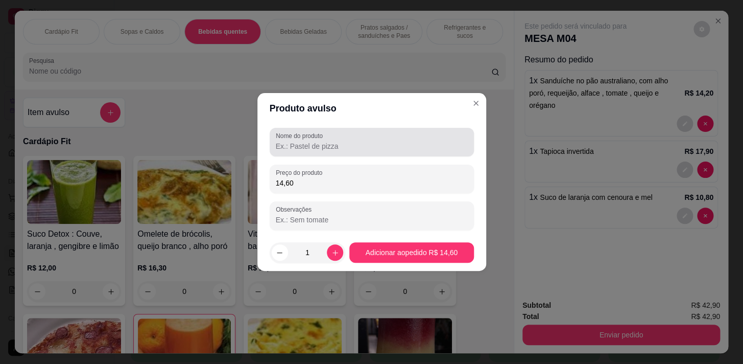
type input "14,60"
click at [389, 152] on div "Nome do produto" at bounding box center [372, 142] width 204 height 29
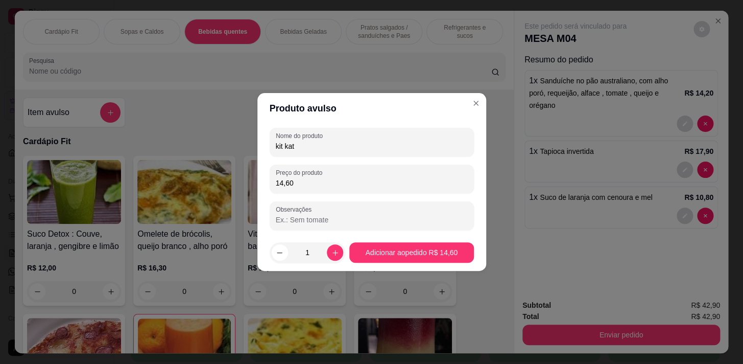
type input "kit kat"
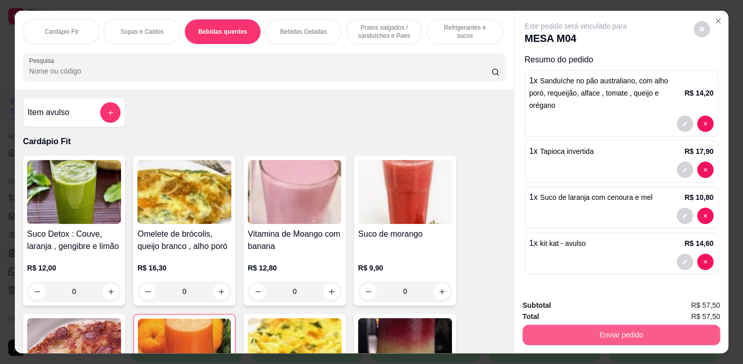
click at [635, 324] on button "Enviar pedido" at bounding box center [622, 334] width 198 height 20
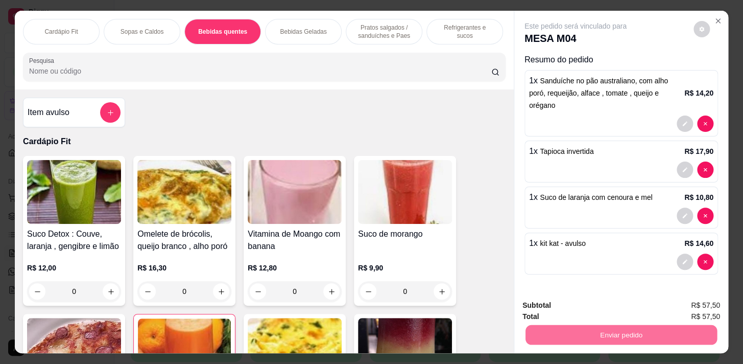
click at [697, 302] on button "Enviar pedido" at bounding box center [694, 305] width 56 height 19
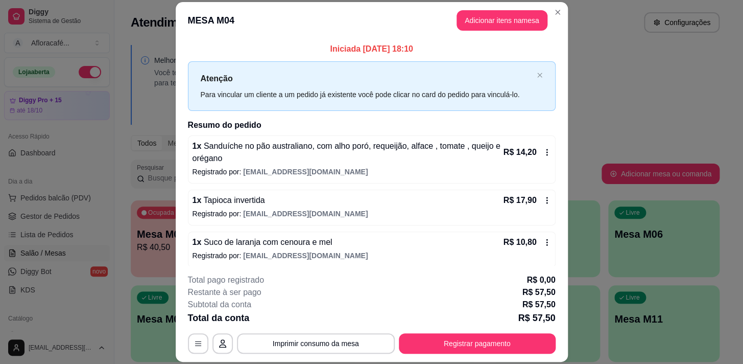
scroll to position [46, 0]
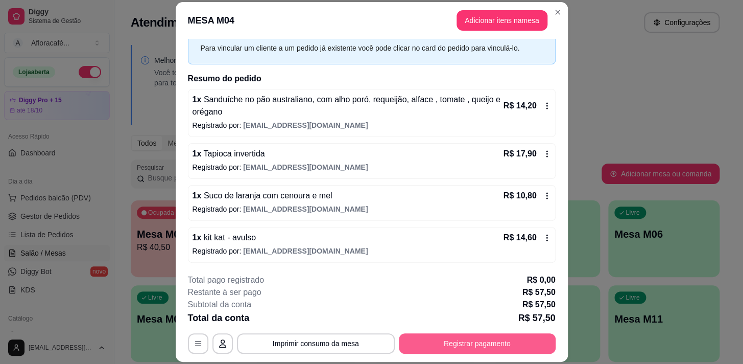
click at [531, 341] on button "Registrar pagamento" at bounding box center [477, 343] width 157 height 20
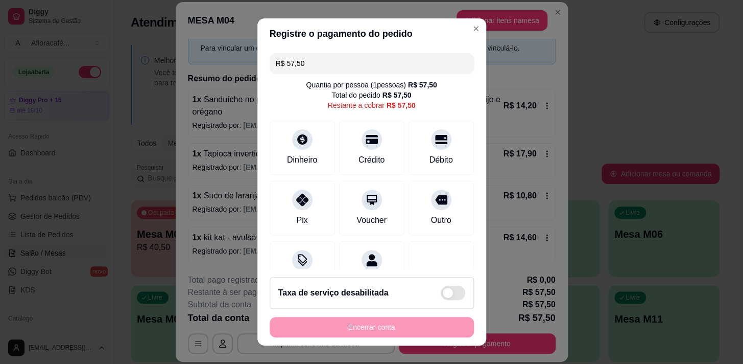
click at [359, 156] on div "Crédito" at bounding box center [372, 160] width 27 height 12
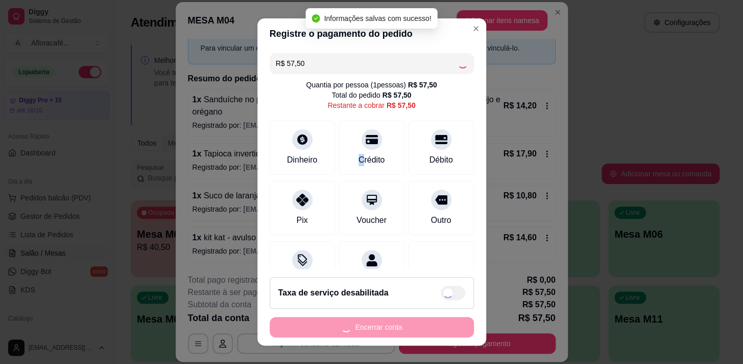
type input "R$ 0,00"
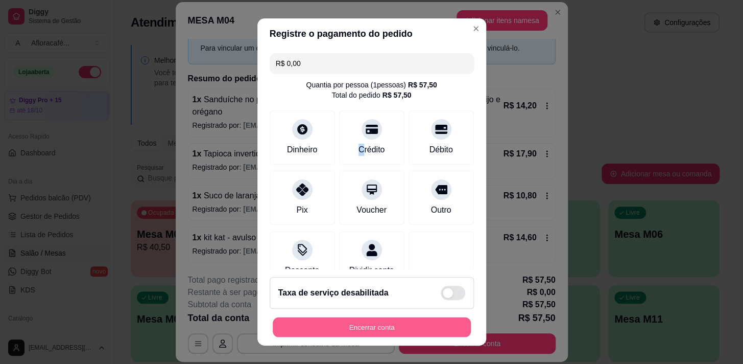
click at [439, 326] on button "Encerrar conta" at bounding box center [372, 327] width 198 height 20
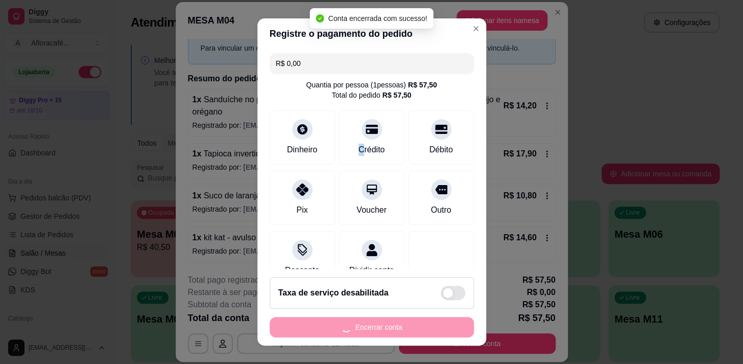
scroll to position [0, 0]
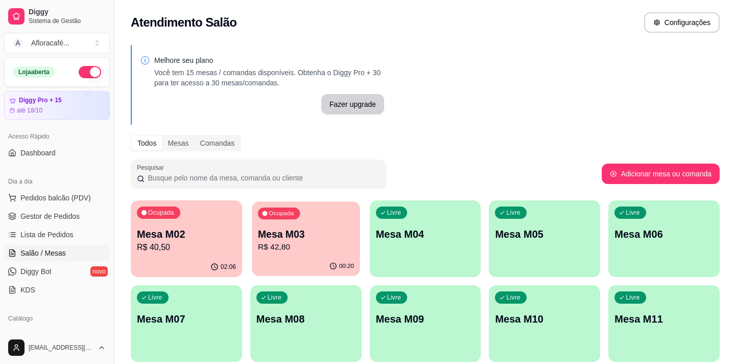
click at [276, 259] on div "00:20" at bounding box center [306, 265] width 108 height 19
click at [157, 240] on div "Mesa M02 R$ 40,50" at bounding box center [186, 240] width 99 height 27
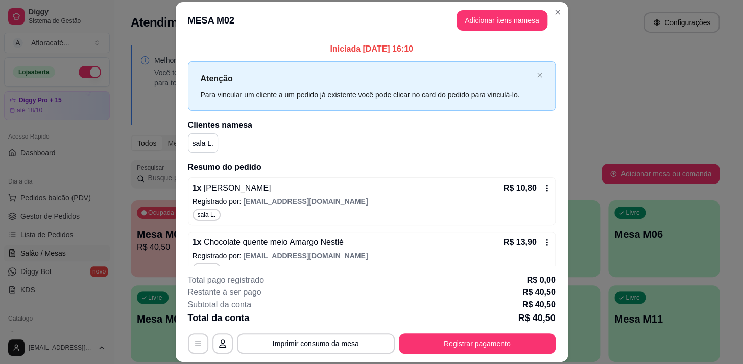
click at [556, 131] on div "Iniciada [DATE] 16:10 Atenção Para vincular um cliente a um pedido já existente…" at bounding box center [372, 152] width 392 height 227
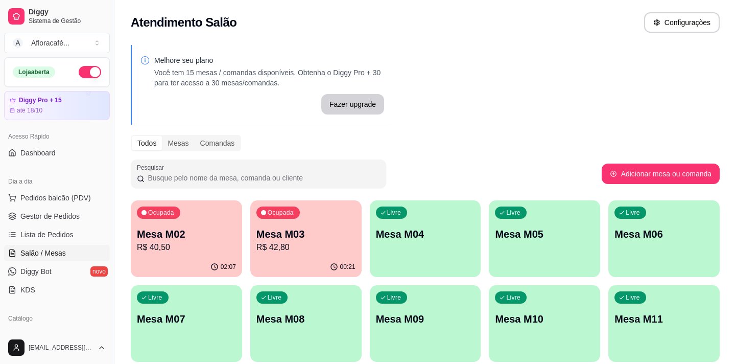
click at [438, 243] on div "Livre Mesa M04" at bounding box center [425, 232] width 111 height 64
click at [203, 225] on div "Ocupada Mesa M02 R$ 40,50" at bounding box center [186, 228] width 108 height 55
click at [314, 237] on p "Mesa M03" at bounding box center [306, 234] width 96 height 14
click at [132, 250] on div "Ocupada Mesa M02 R$ 40,50 02:08 Ocupada Mesa M03 R$ 42,80 00:22 Livre Mesa M04 …" at bounding box center [425, 323] width 589 height 246
click at [185, 245] on p "R$ 40,50" at bounding box center [186, 247] width 96 height 12
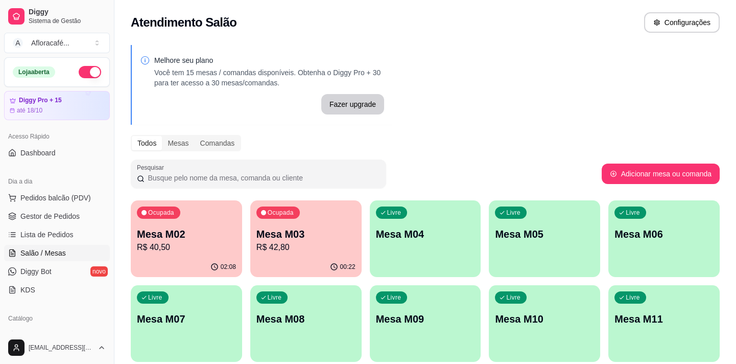
click at [315, 238] on p "Mesa M03" at bounding box center [305, 234] width 99 height 14
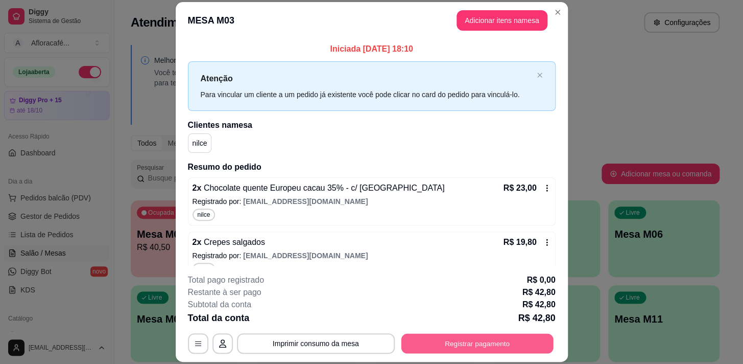
click at [439, 335] on button "Registrar pagamento" at bounding box center [477, 344] width 152 height 20
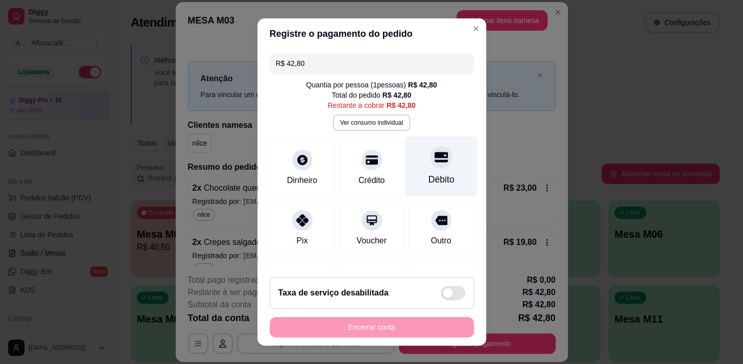
click at [428, 174] on div "Débito" at bounding box center [441, 179] width 26 height 13
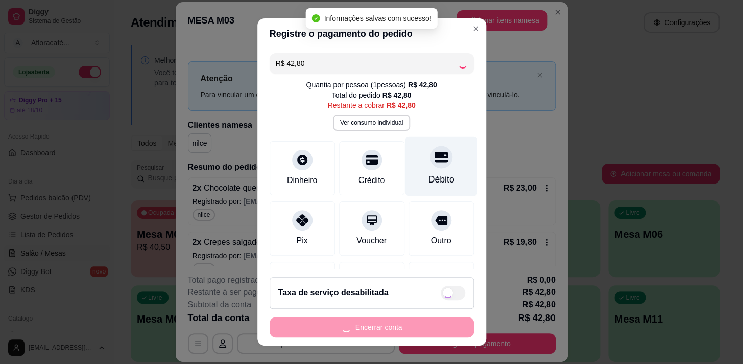
type input "R$ 0,00"
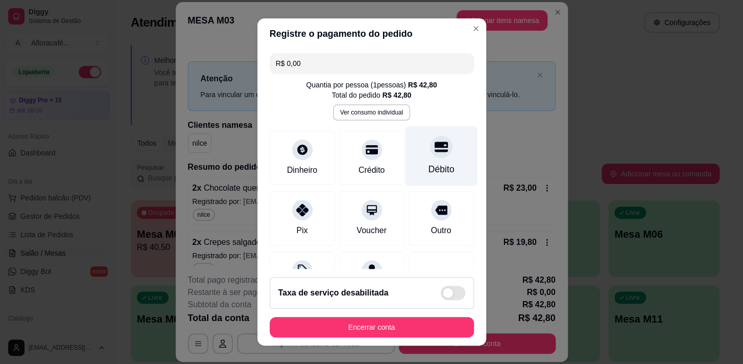
click at [428, 163] on div "Débito" at bounding box center [441, 168] width 26 height 13
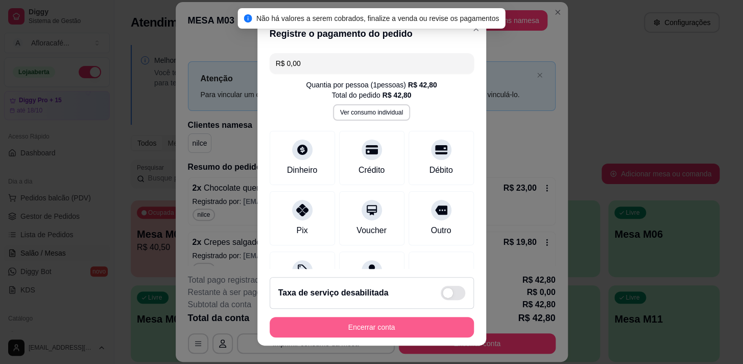
click at [370, 325] on button "Encerrar conta" at bounding box center [372, 327] width 204 height 20
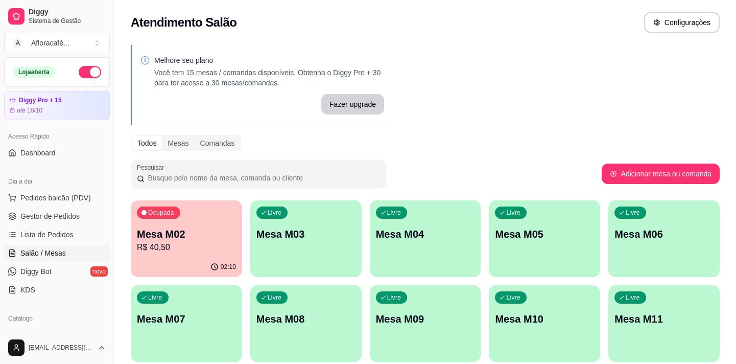
click at [171, 244] on p "R$ 40,50" at bounding box center [186, 247] width 99 height 12
click at [187, 266] on div "02:15" at bounding box center [186, 265] width 108 height 19
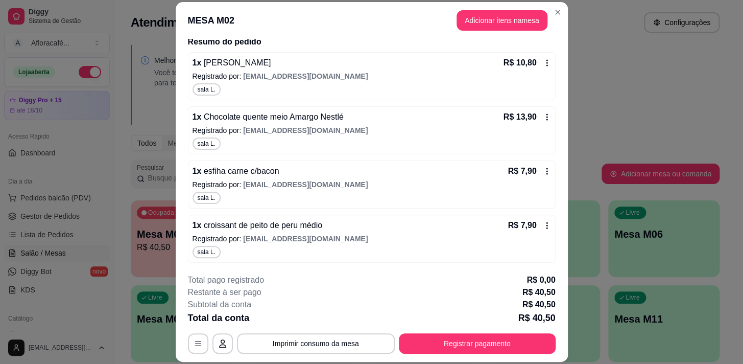
scroll to position [31, 0]
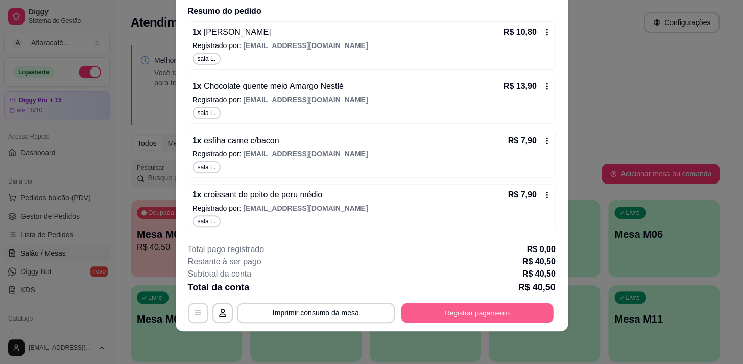
click at [452, 303] on button "Registrar pagamento" at bounding box center [477, 313] width 152 height 20
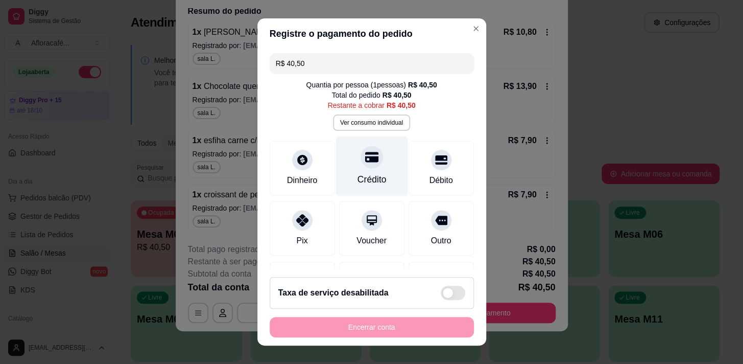
click at [365, 169] on div "Crédito" at bounding box center [372, 166] width 72 height 60
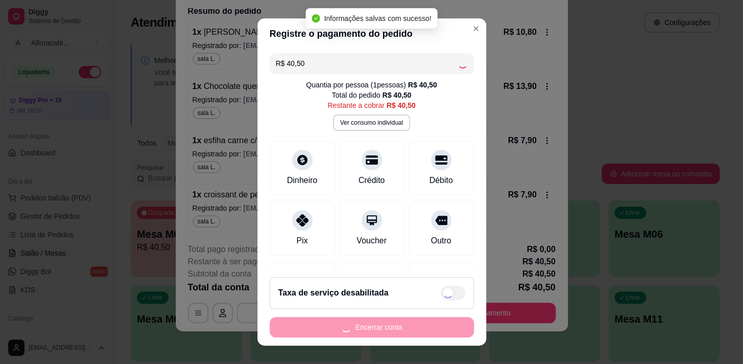
type input "R$ 0,00"
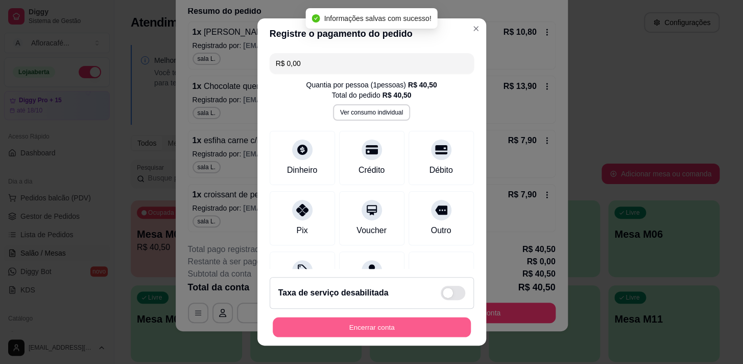
click at [365, 324] on button "Encerrar conta" at bounding box center [372, 327] width 198 height 20
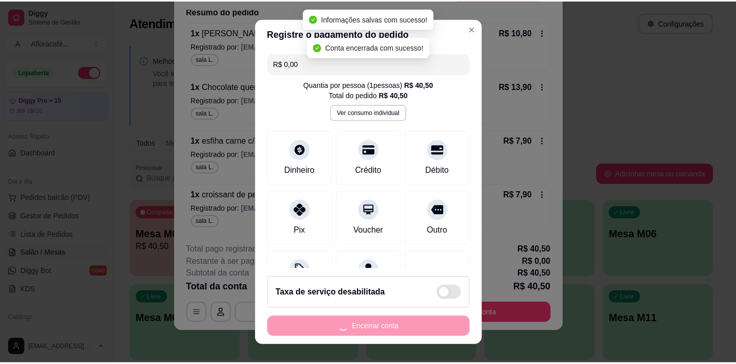
scroll to position [0, 0]
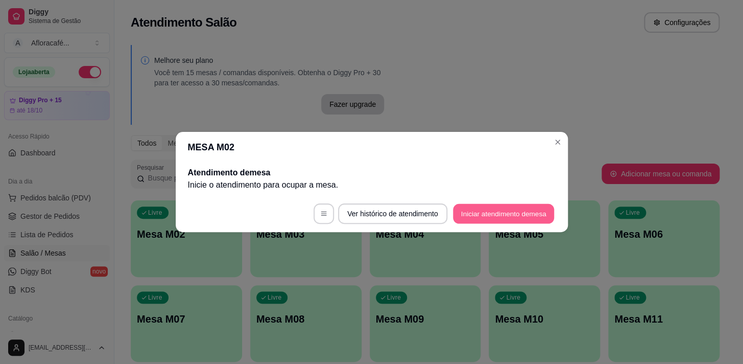
click at [490, 214] on button "Iniciar atendimento de mesa" at bounding box center [503, 214] width 101 height 20
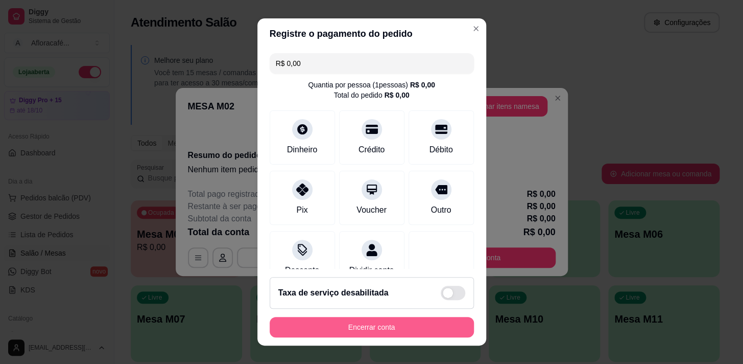
click at [388, 322] on button "Encerrar conta" at bounding box center [372, 327] width 204 height 20
